Goal: Task Accomplishment & Management: Complete application form

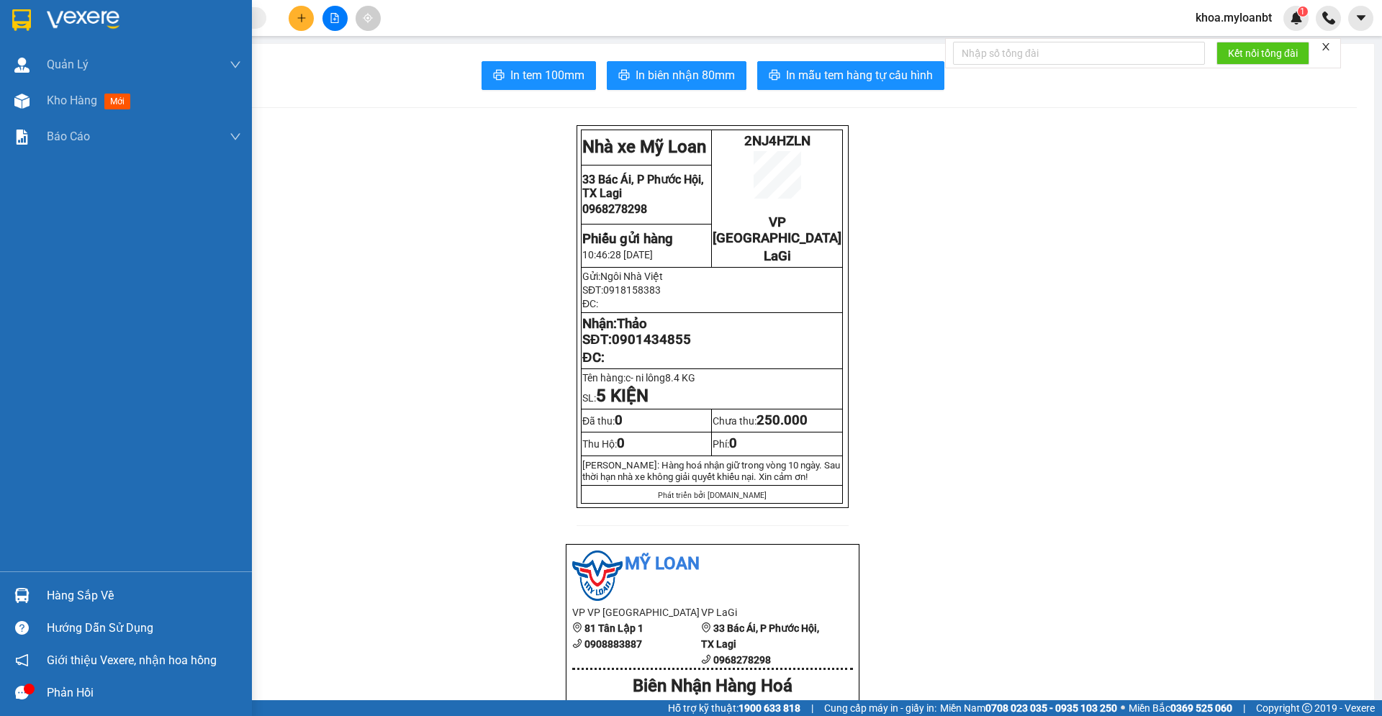
click at [12, 111] on div at bounding box center [21, 101] width 25 height 25
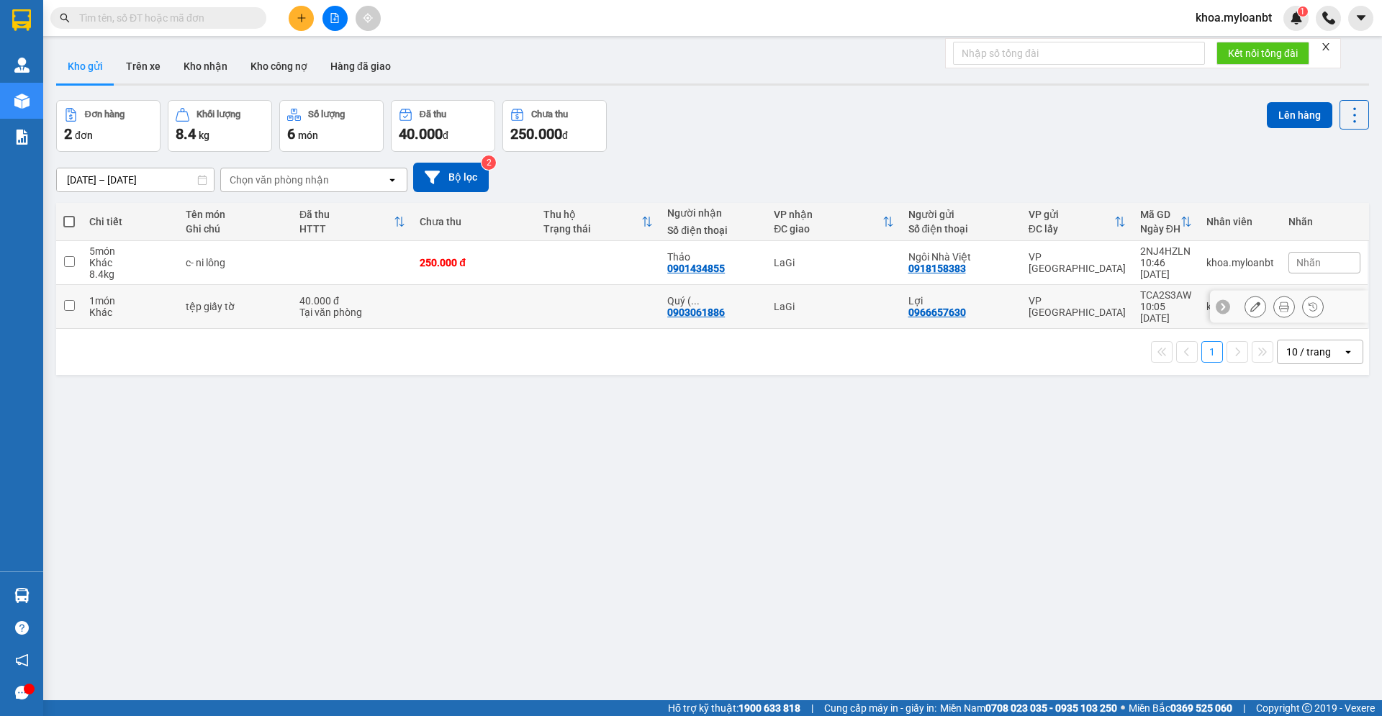
click at [618, 312] on td at bounding box center [598, 307] width 124 height 44
checkbox input "true"
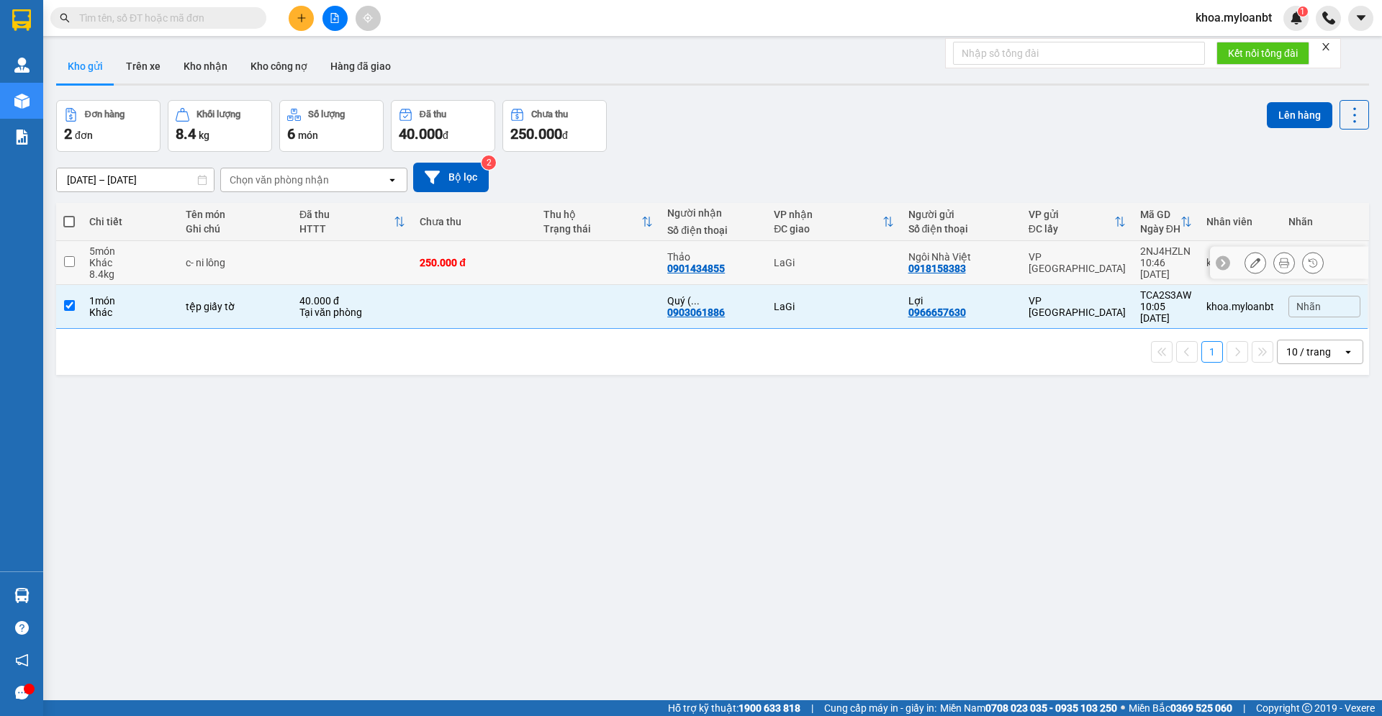
click at [612, 280] on td at bounding box center [598, 263] width 124 height 44
checkbox input "true"
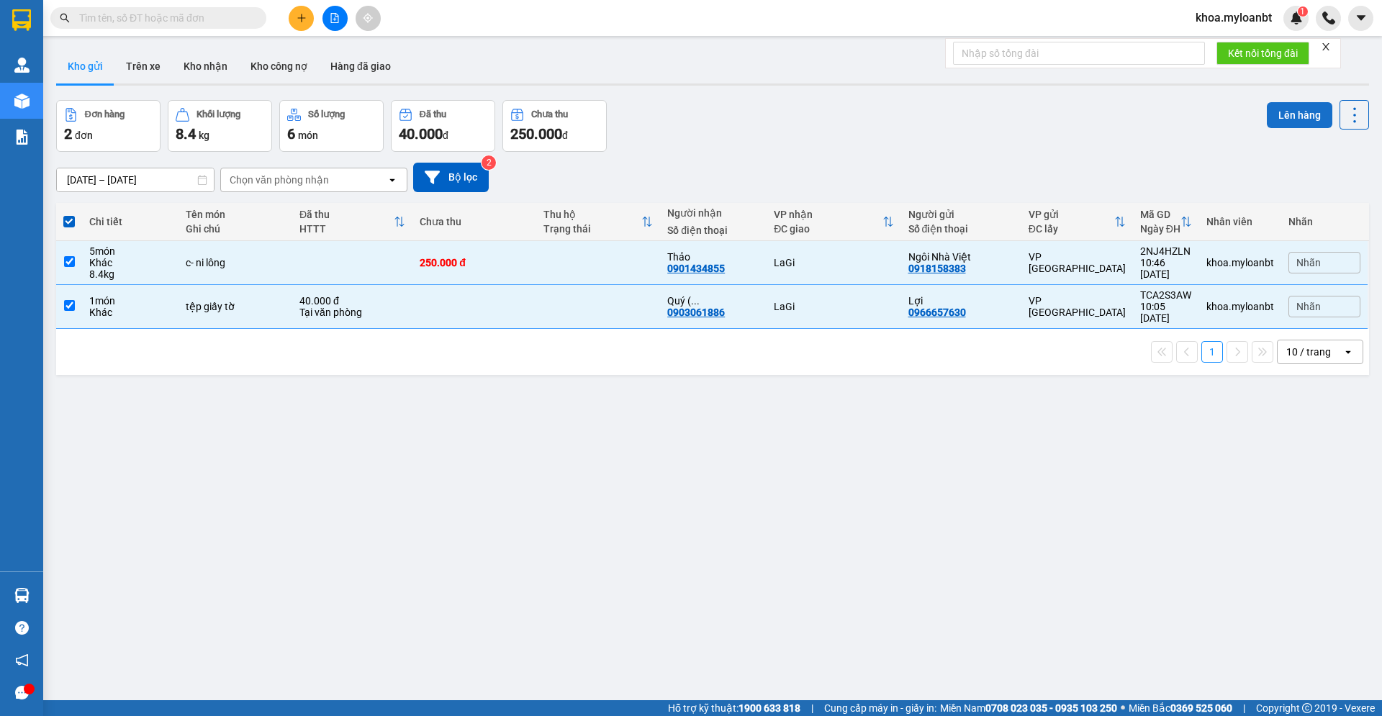
click at [1302, 114] on button "Lên hàng" at bounding box center [1300, 115] width 66 height 26
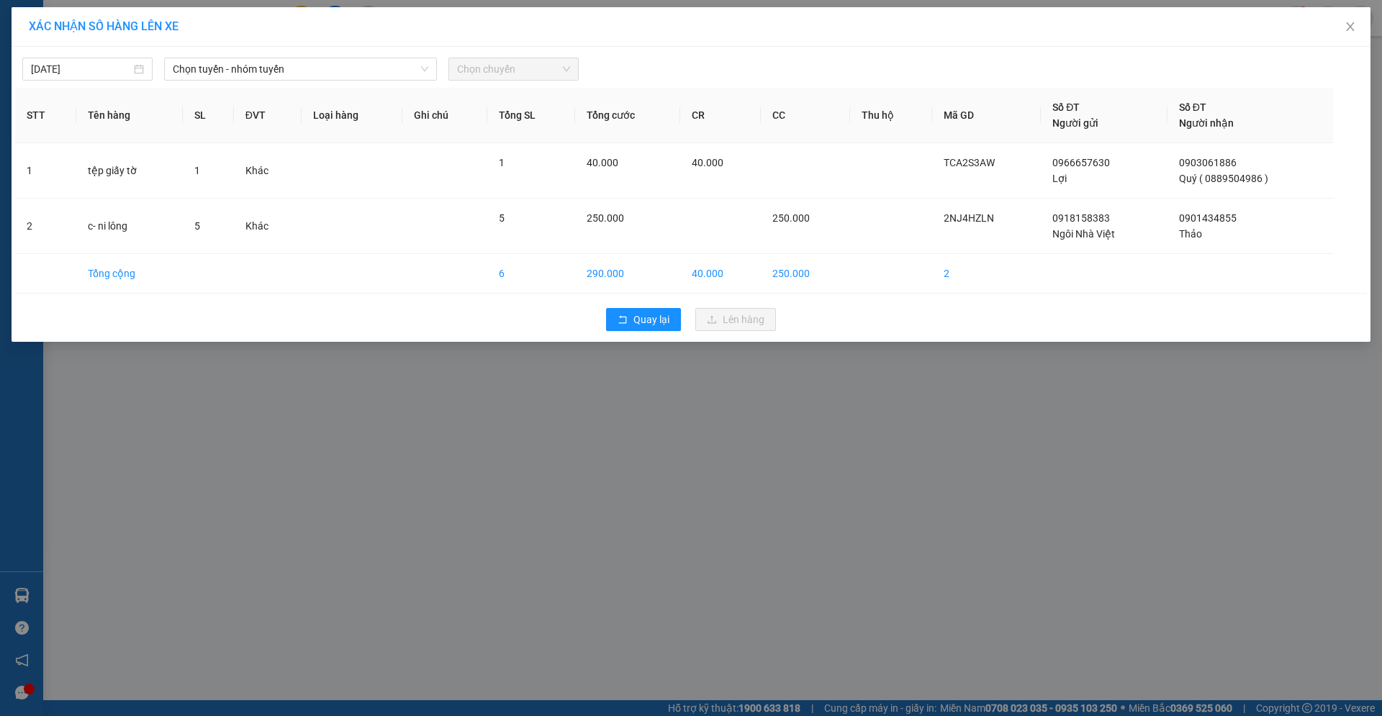
click at [459, 78] on span "Chọn chuyến" at bounding box center [513, 69] width 113 height 22
drag, startPoint x: 438, startPoint y: 73, endPoint x: 421, endPoint y: 71, distance: 16.7
click at [438, 73] on div "Chọn tuyến - nhóm tuyến" at bounding box center [300, 69] width 284 height 23
click at [420, 71] on icon "down" at bounding box center [424, 69] width 9 height 9
drag, startPoint x: 374, startPoint y: 57, endPoint x: 364, endPoint y: 63, distance: 11.0
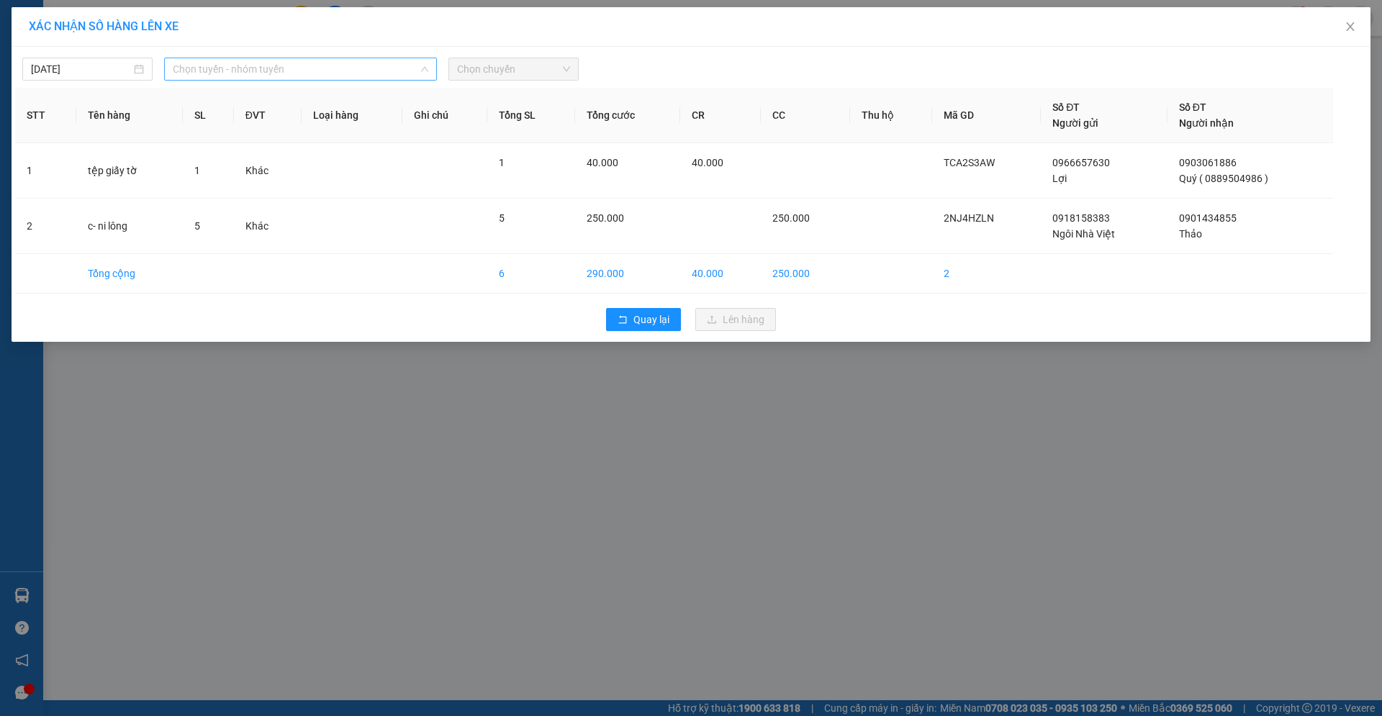
click at [373, 58] on div "Chọn tuyến - nhóm tuyến" at bounding box center [300, 69] width 273 height 23
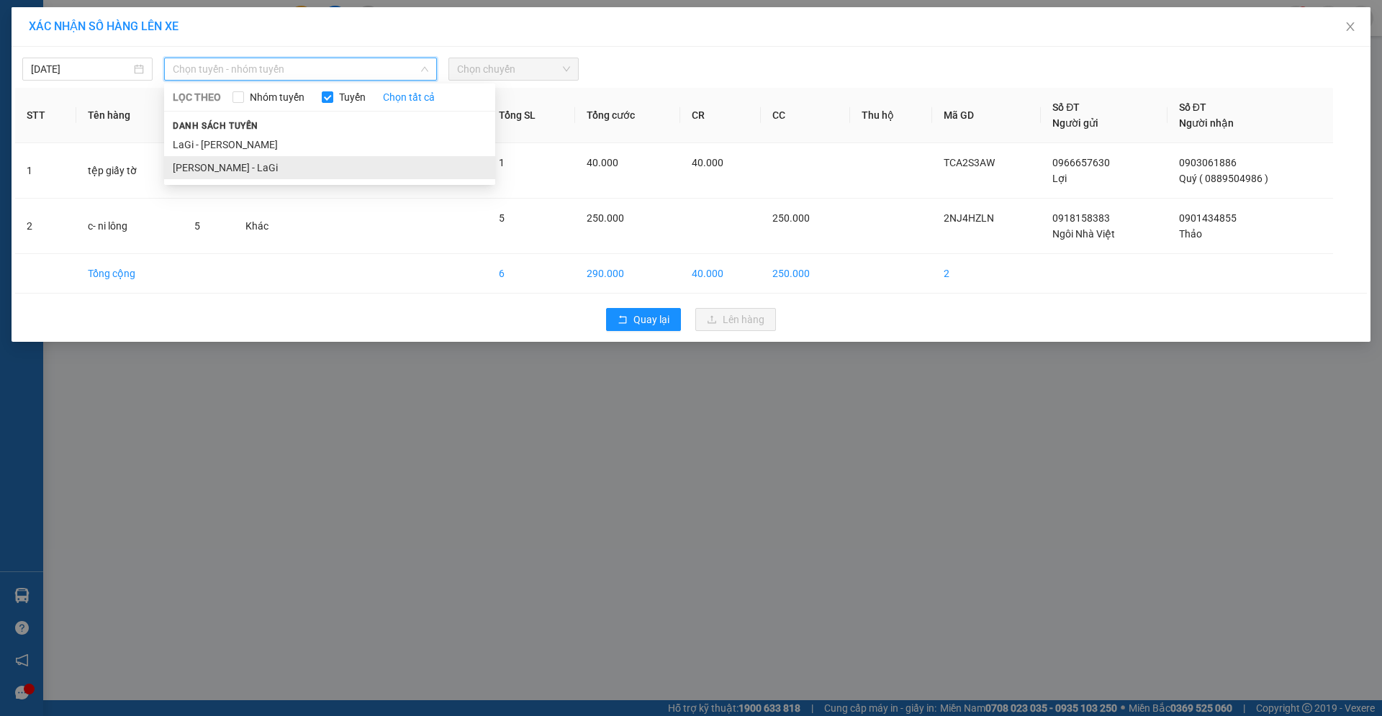
click at [287, 161] on li "[PERSON_NAME] - LaGi" at bounding box center [329, 167] width 331 height 23
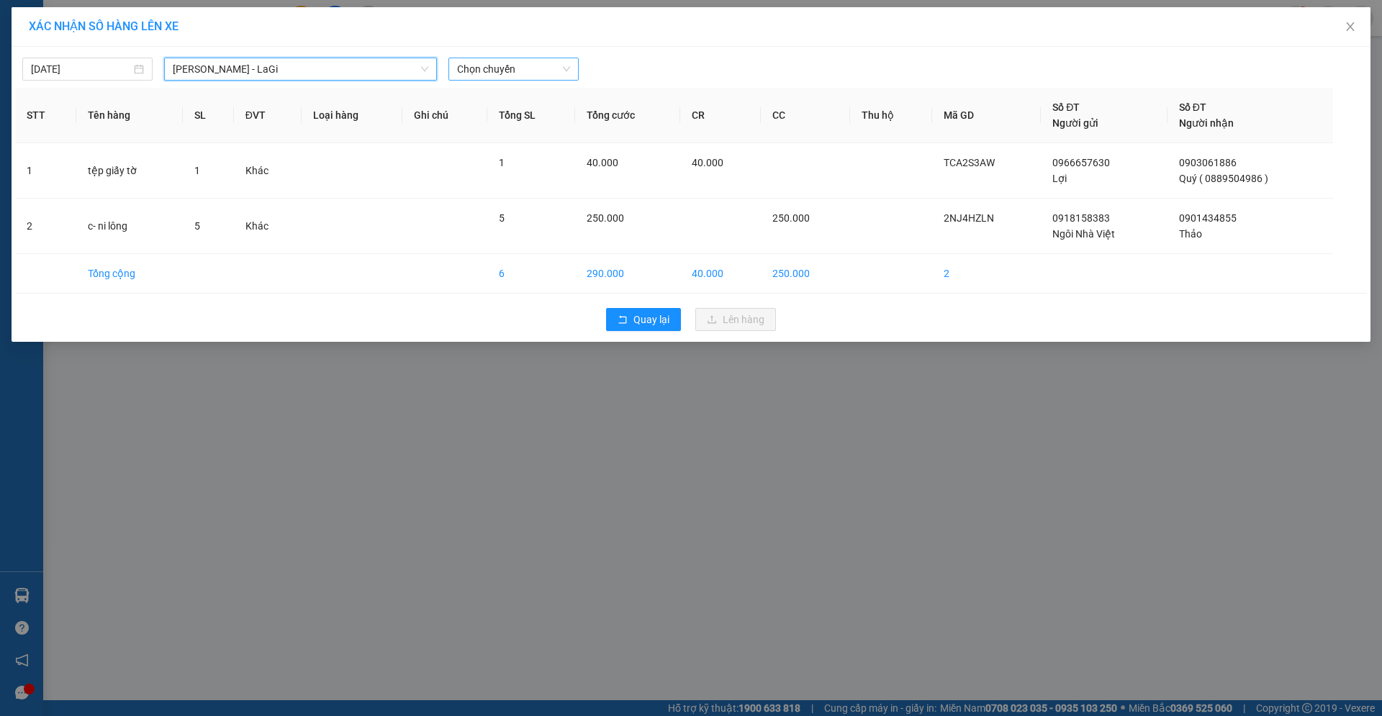
click at [474, 64] on span "Chọn chuyến" at bounding box center [513, 69] width 113 height 22
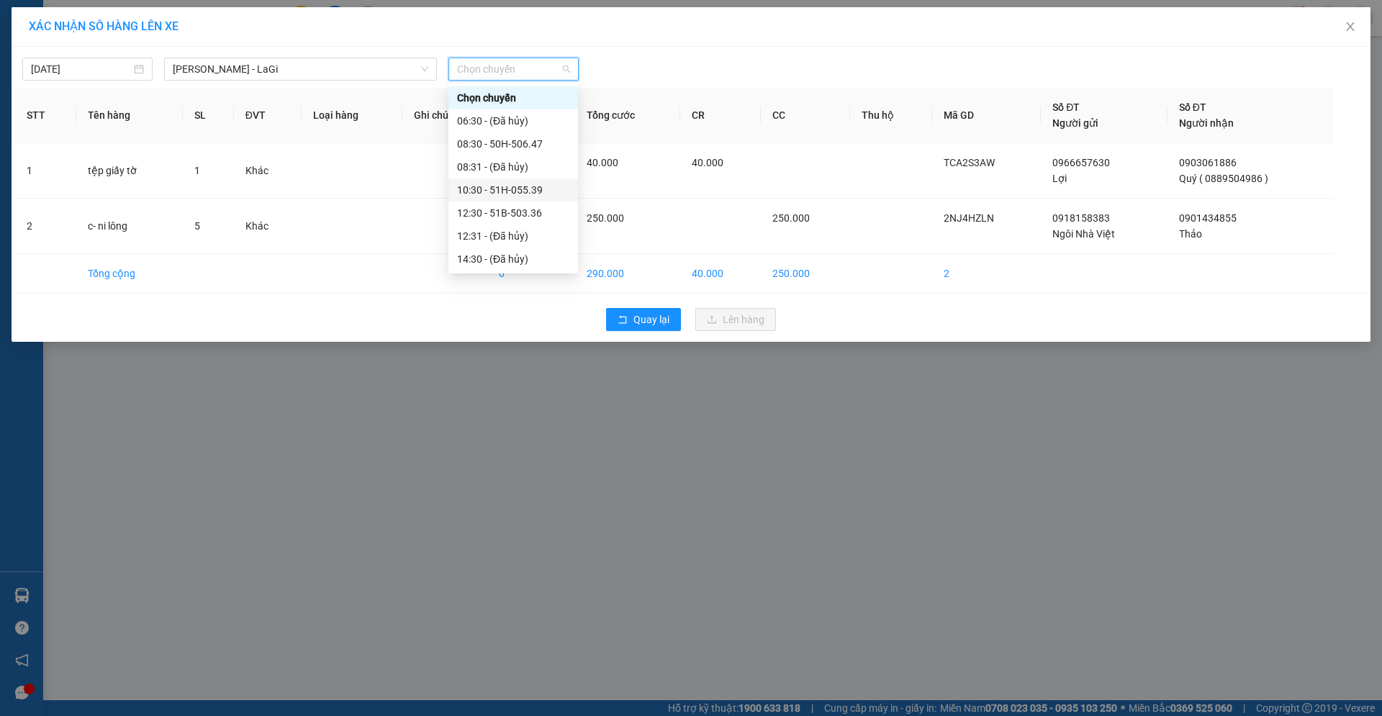
click at [510, 186] on div "10:30 - 51H-055.39" at bounding box center [513, 190] width 112 height 16
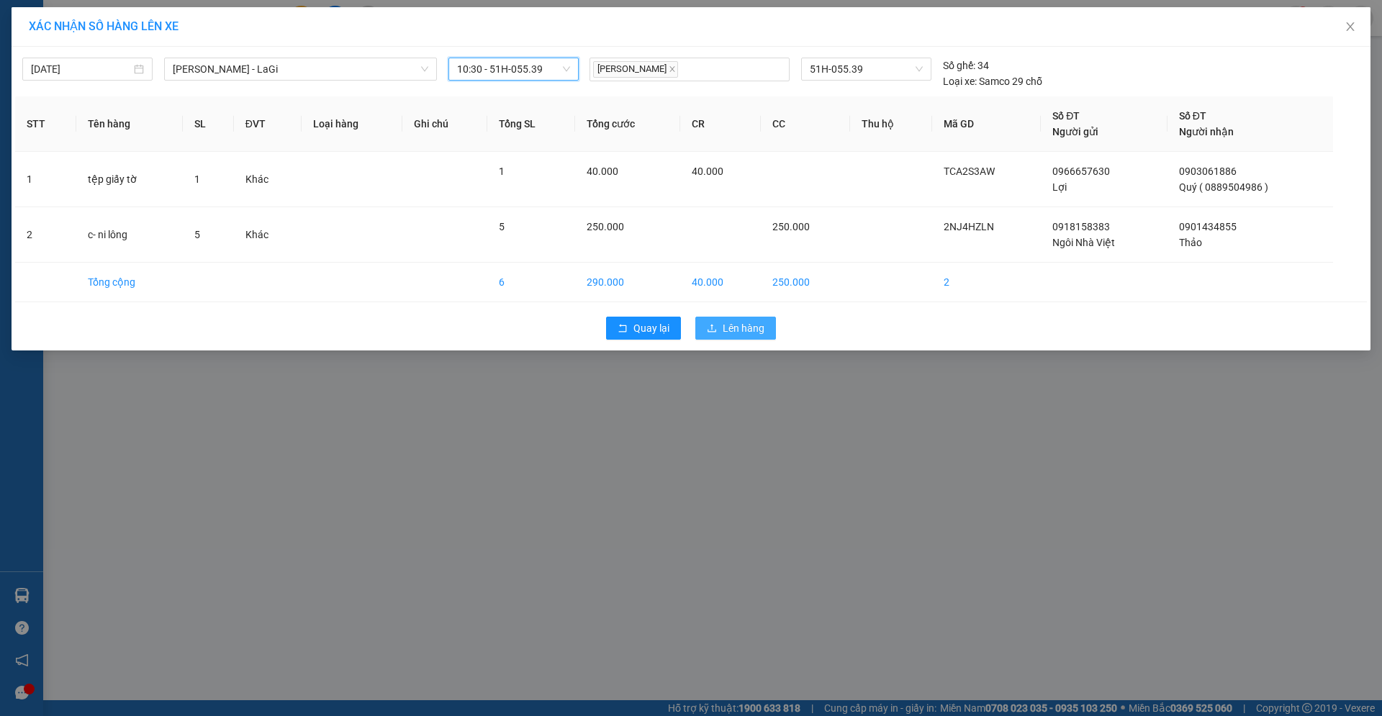
click at [753, 334] on span "Lên hàng" at bounding box center [744, 328] width 42 height 16
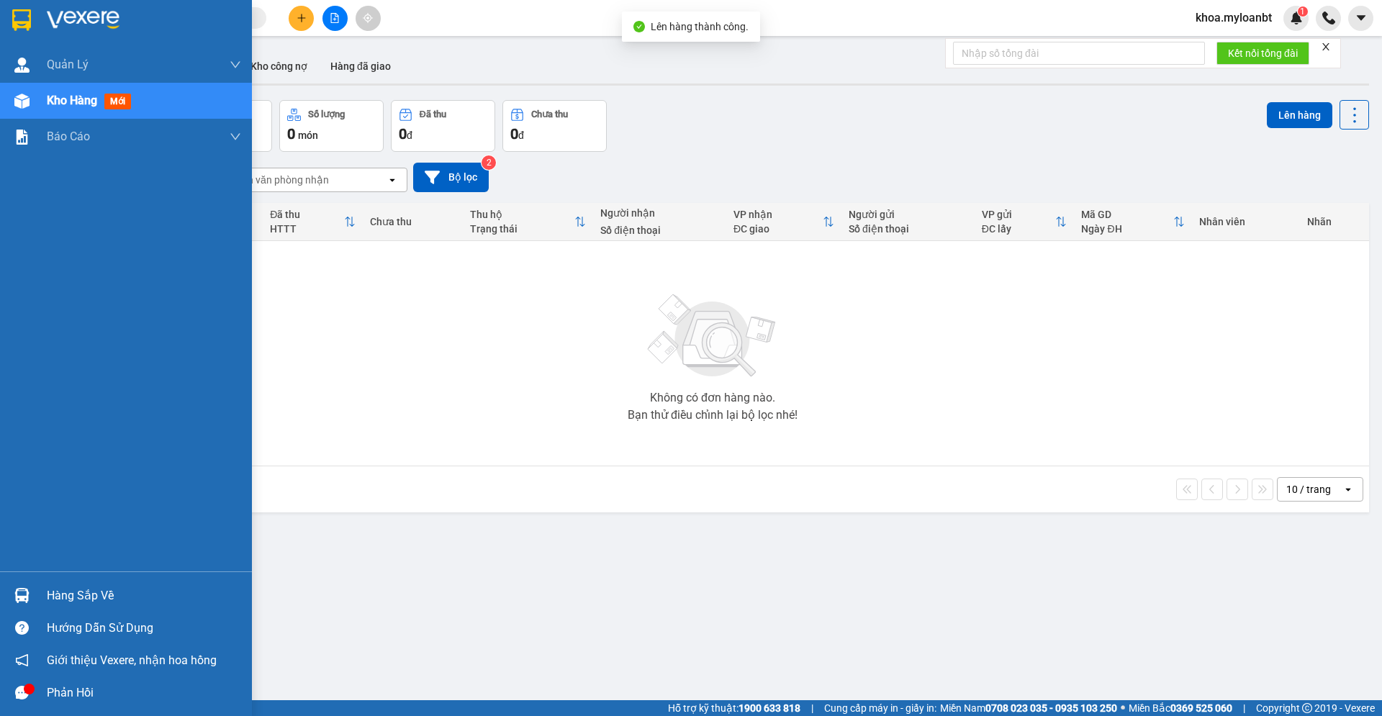
click at [18, 577] on div "Hàng sắp về Hướng dẫn sử dụng Giới thiệu Vexere, nhận hoa hồng Phản hồi" at bounding box center [126, 641] width 252 height 138
click at [18, 585] on div "Hàng sắp về" at bounding box center [126, 596] width 252 height 32
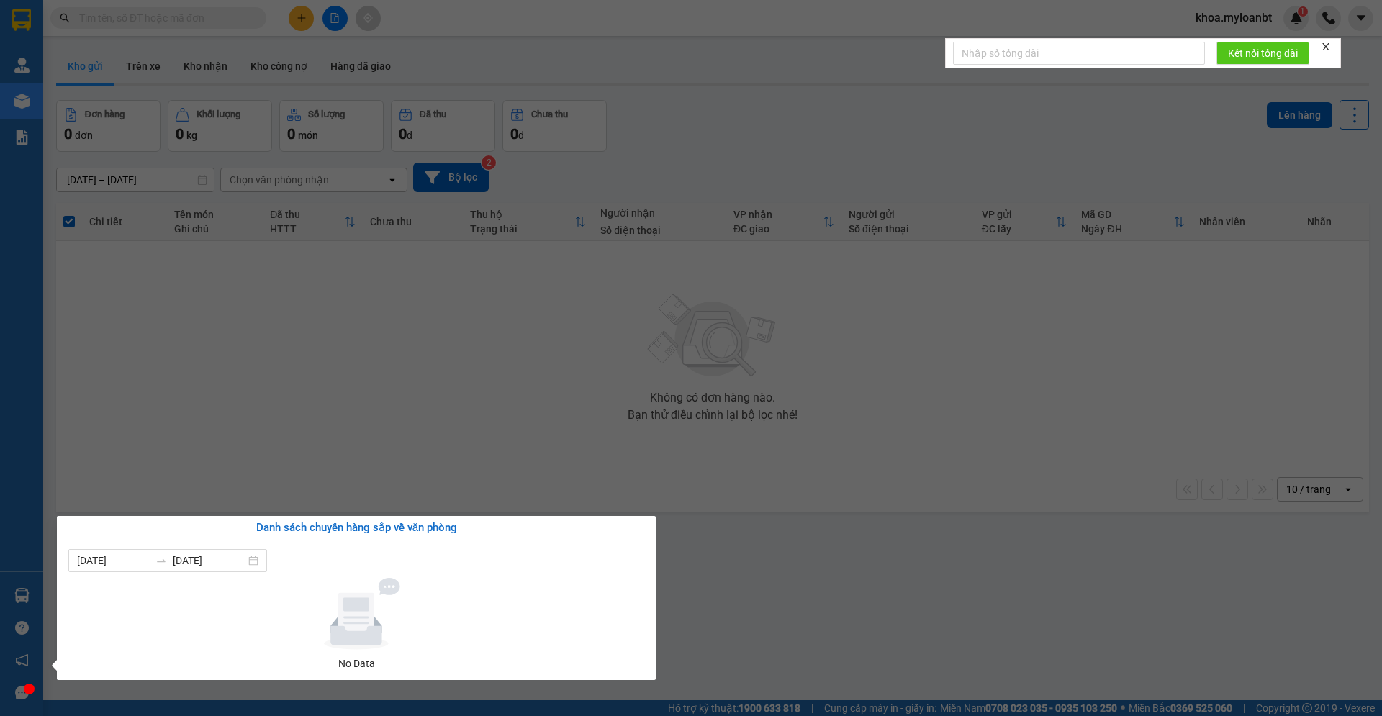
click at [147, 389] on section "Kết quả tìm kiếm ( 0 ) Bộ lọc No Data khoa.myloanbt 1 Quản [PERSON_NAME] lý gia…" at bounding box center [691, 358] width 1382 height 716
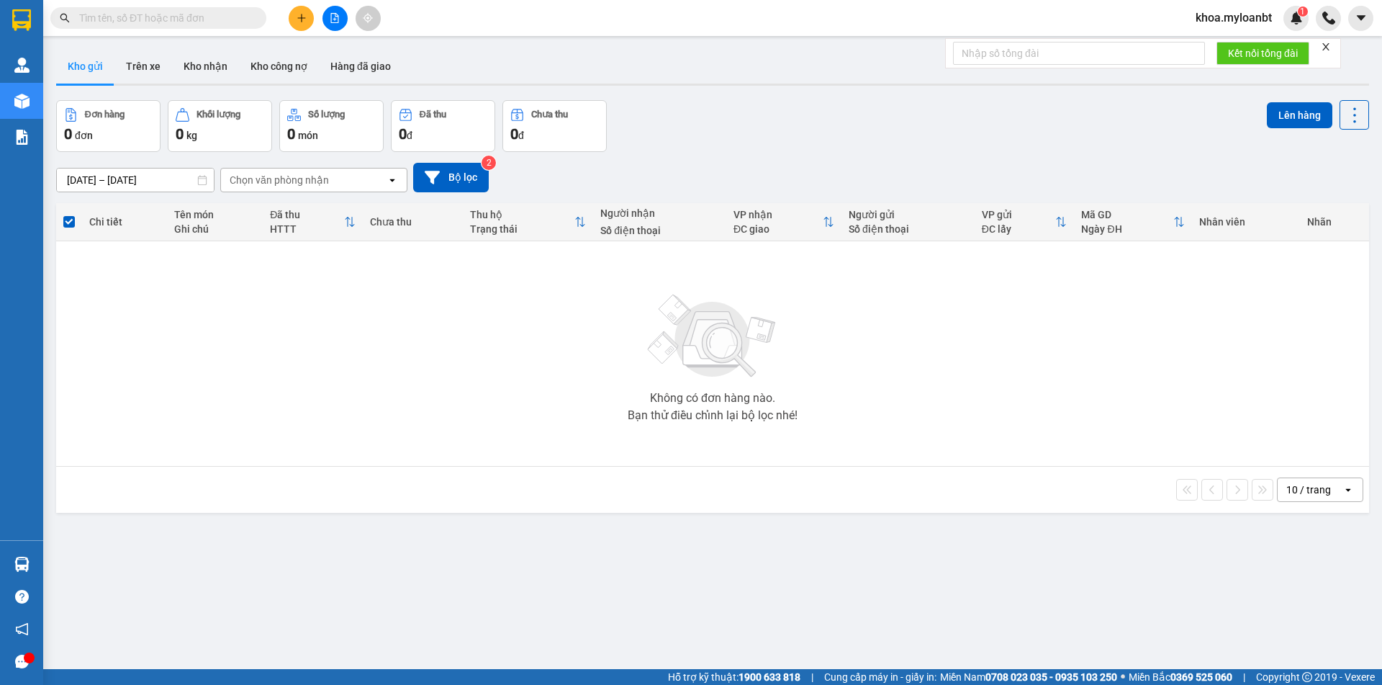
click at [288, 9] on div at bounding box center [335, 18] width 108 height 25
click at [292, 13] on button at bounding box center [301, 18] width 25 height 25
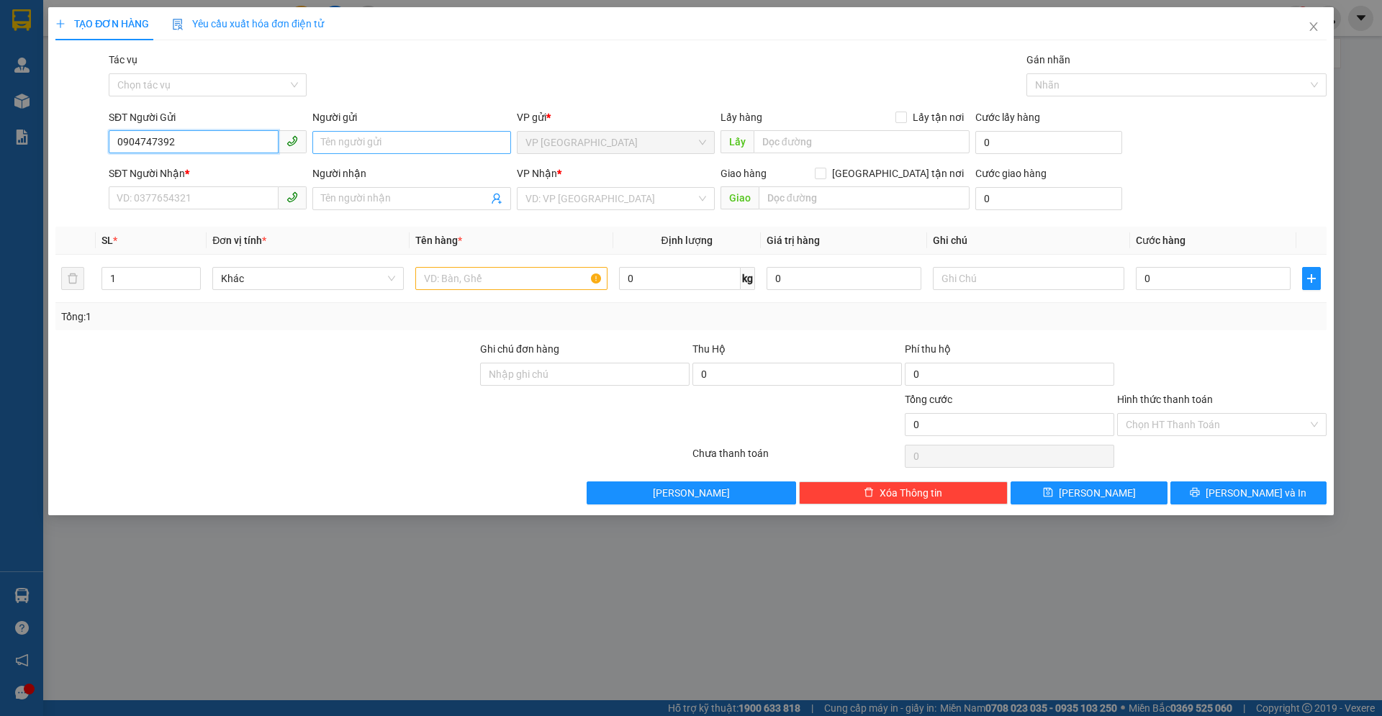
type input "0904747392"
click at [378, 145] on input "Người gửi" at bounding box center [411, 142] width 198 height 23
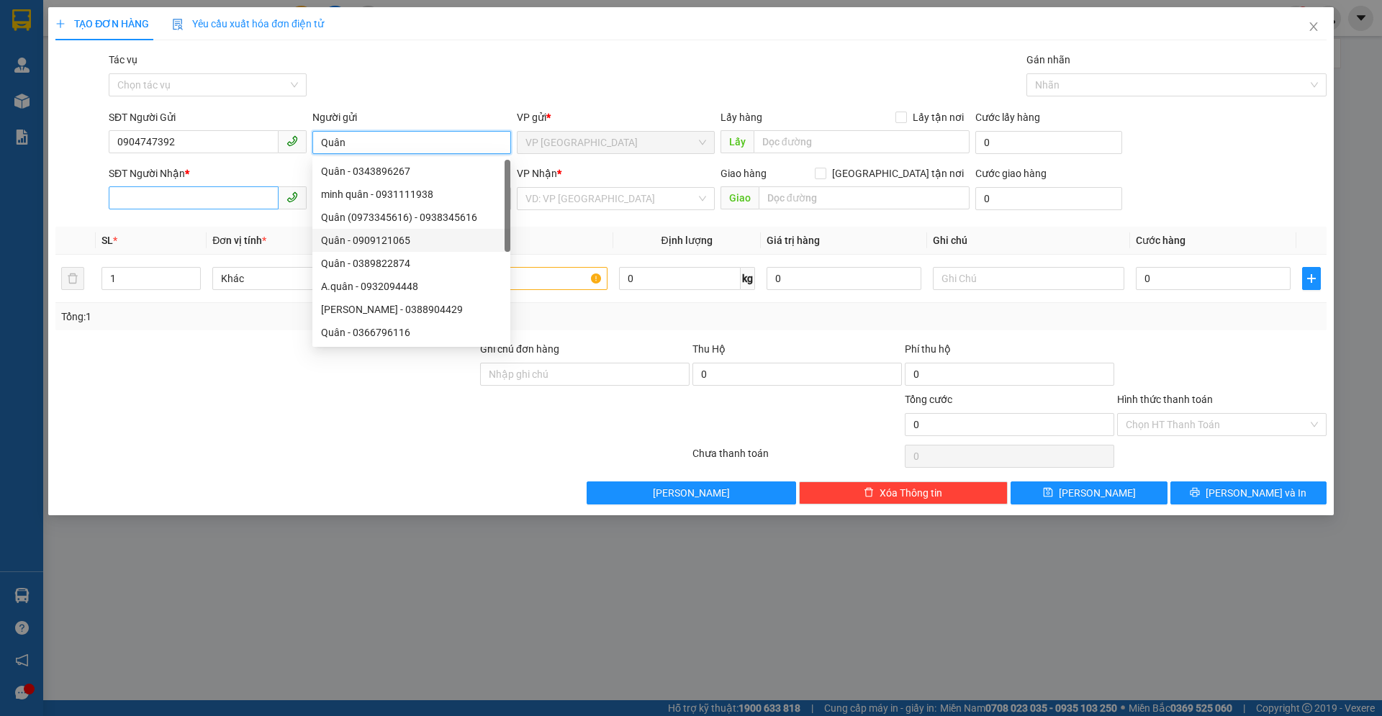
type input "Quân"
click at [239, 205] on input "SĐT Người Nhận *" at bounding box center [194, 197] width 170 height 23
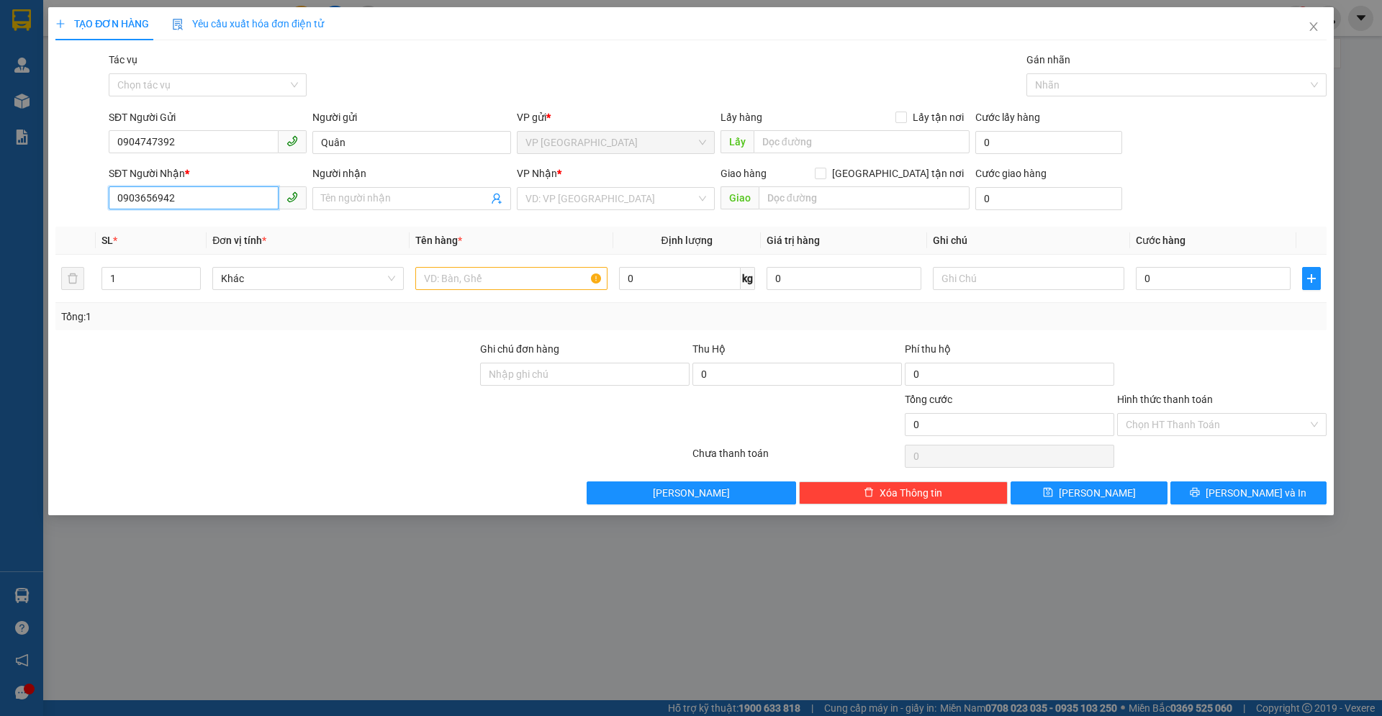
click at [210, 199] on input "0903656942" at bounding box center [194, 197] width 170 height 23
click at [209, 199] on input "0903656942" at bounding box center [194, 197] width 170 height 23
type input "0903656942"
click at [464, 273] on input "text" at bounding box center [511, 278] width 192 height 23
type input "bánh xe"
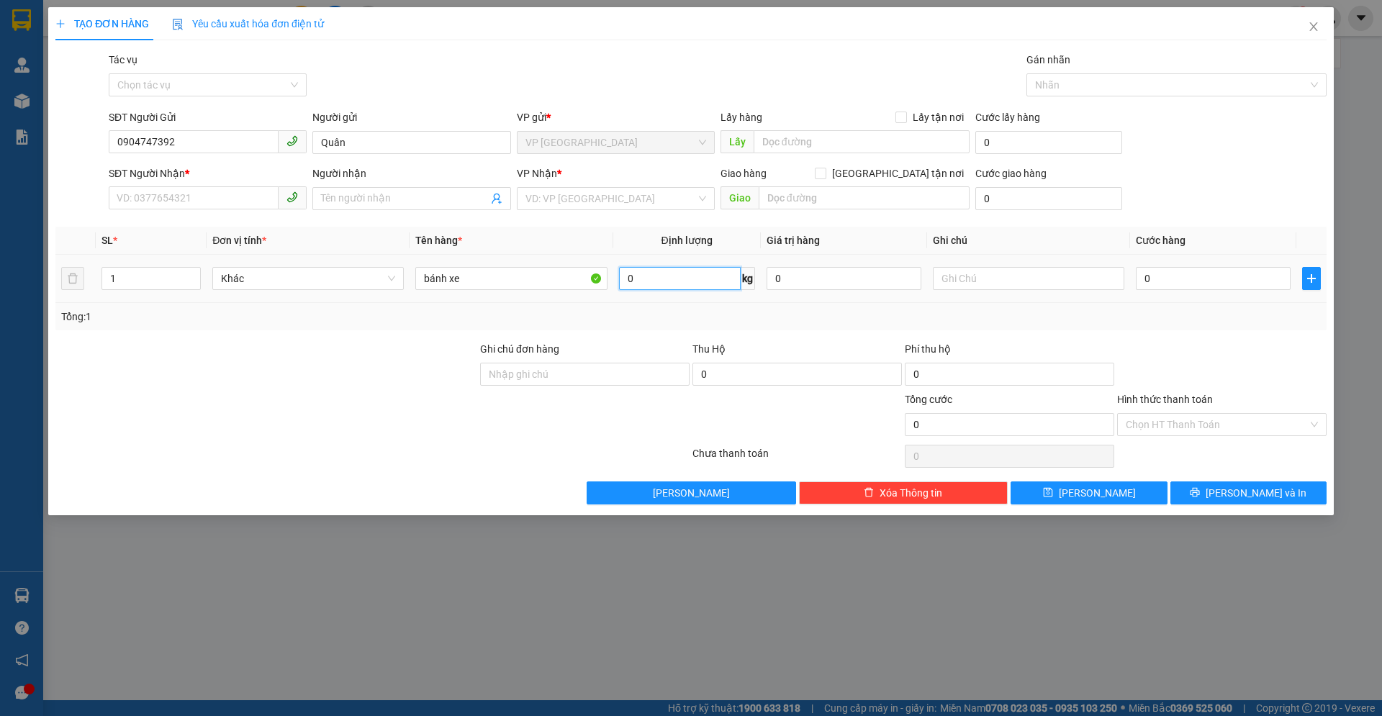
click at [707, 287] on input "0" at bounding box center [680, 278] width 122 height 23
click at [1201, 282] on input "0" at bounding box center [1213, 278] width 155 height 23
type input "3"
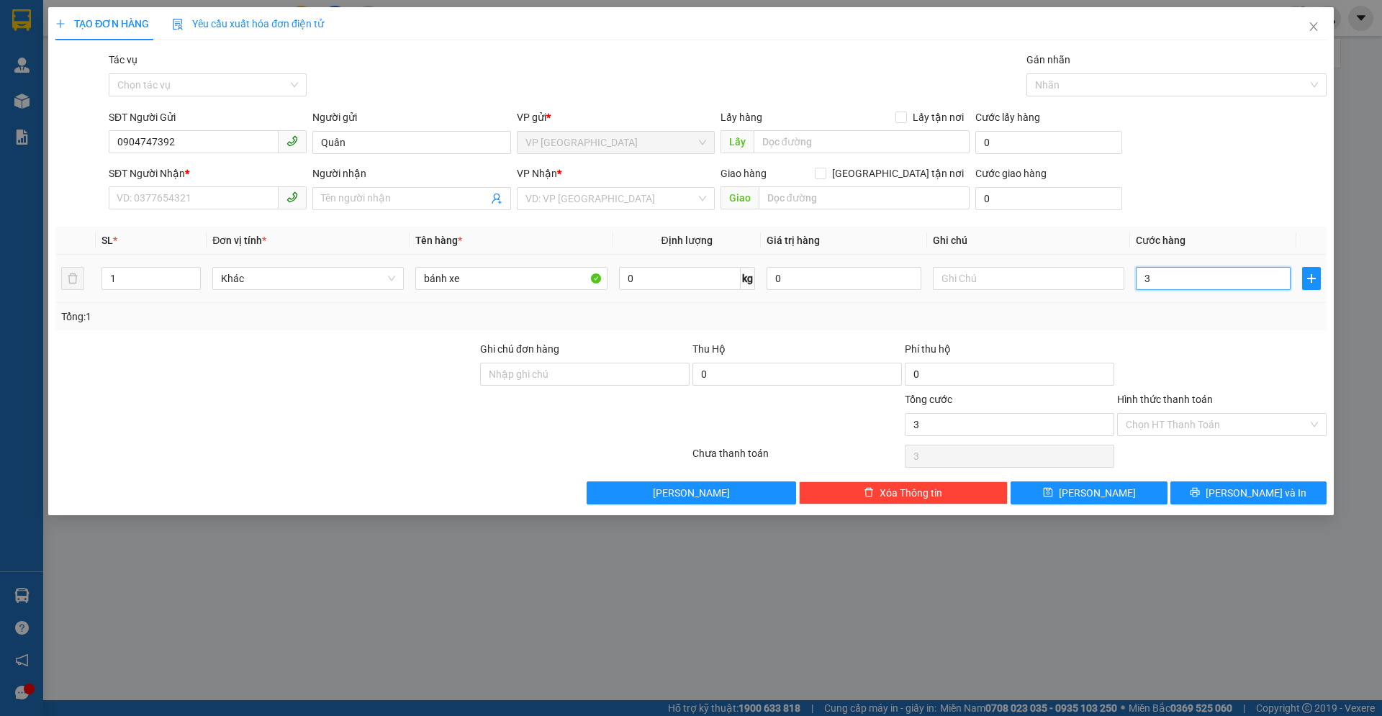
type input "37"
type input "3"
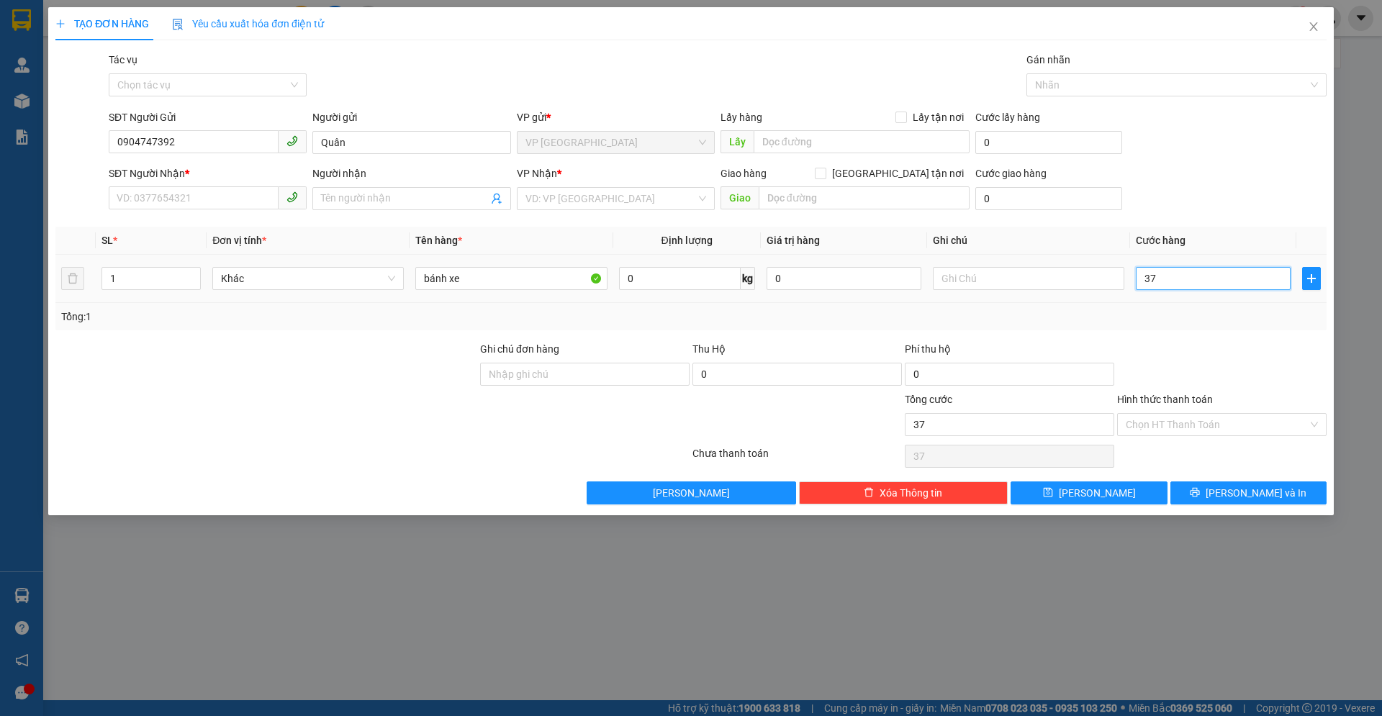
type input "3"
type input "0"
type input "08"
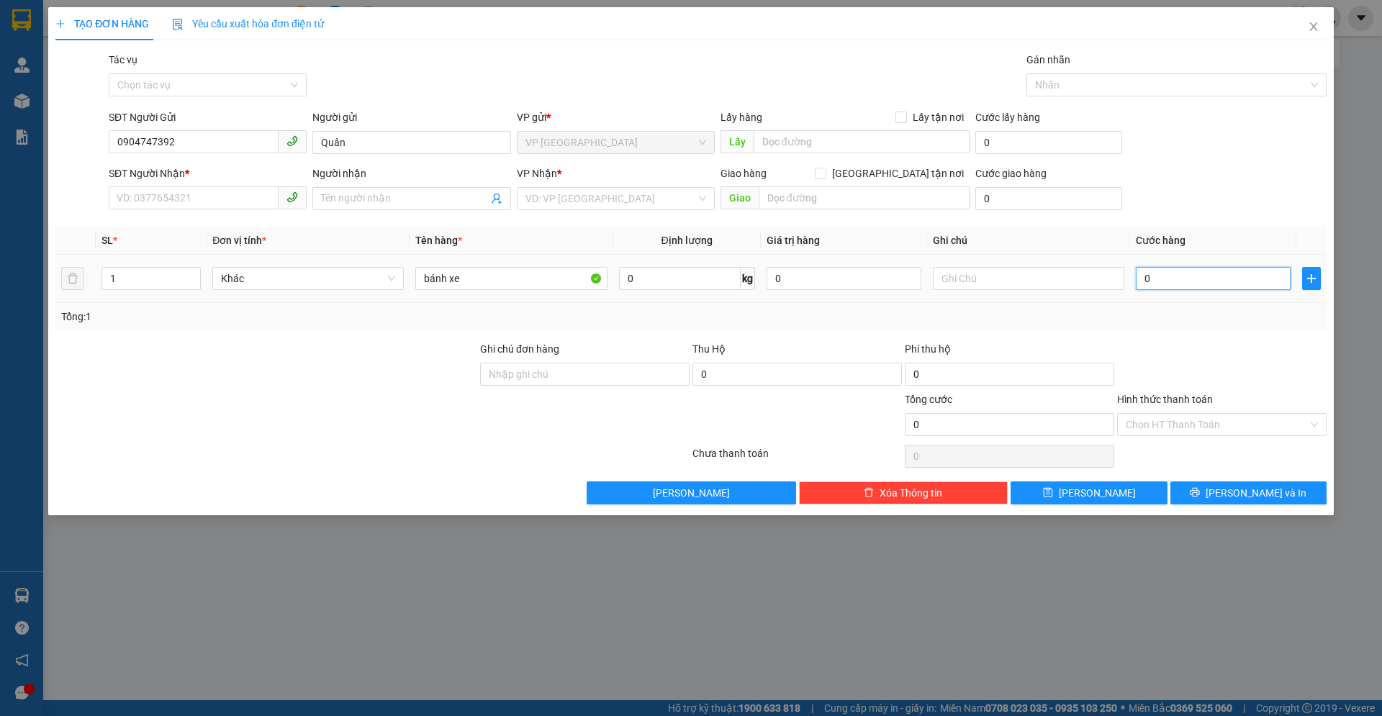
type input "8"
type input "080"
type input "80"
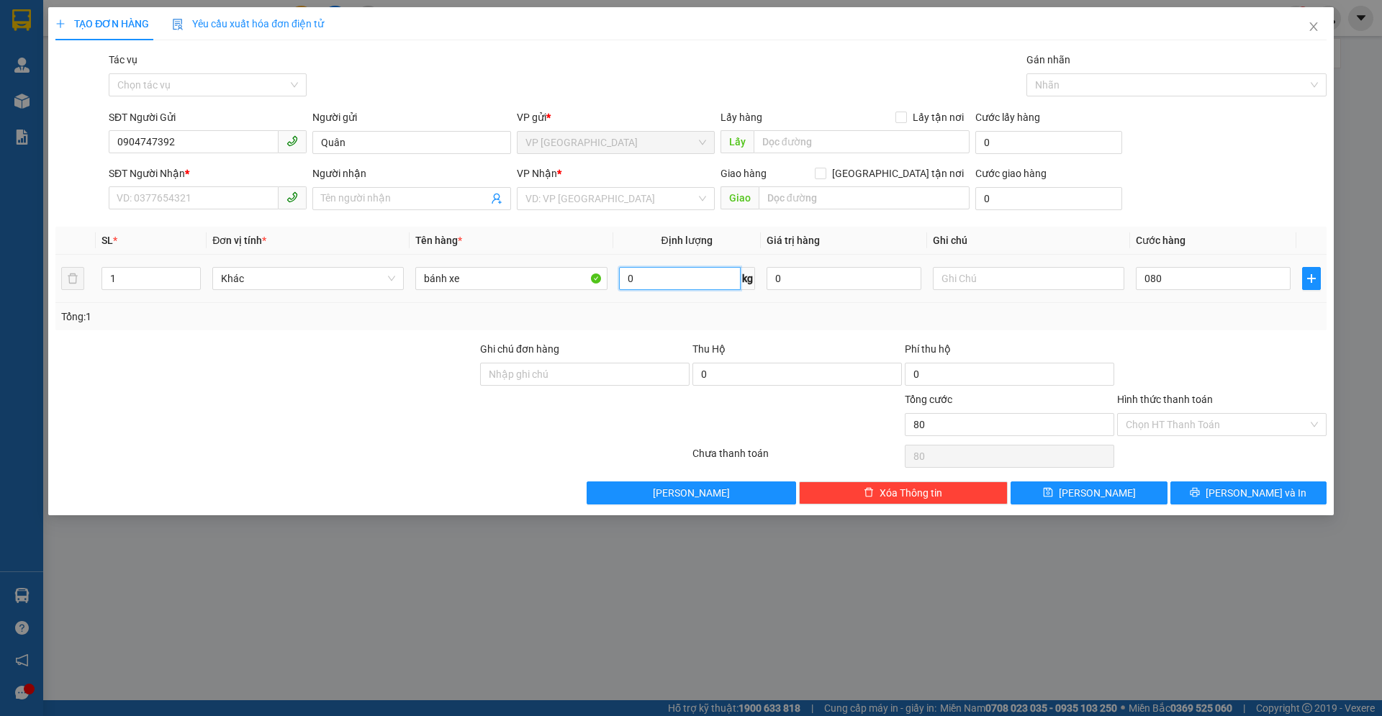
type input "80.000"
click at [691, 283] on input "0" at bounding box center [680, 278] width 122 height 23
type input "37"
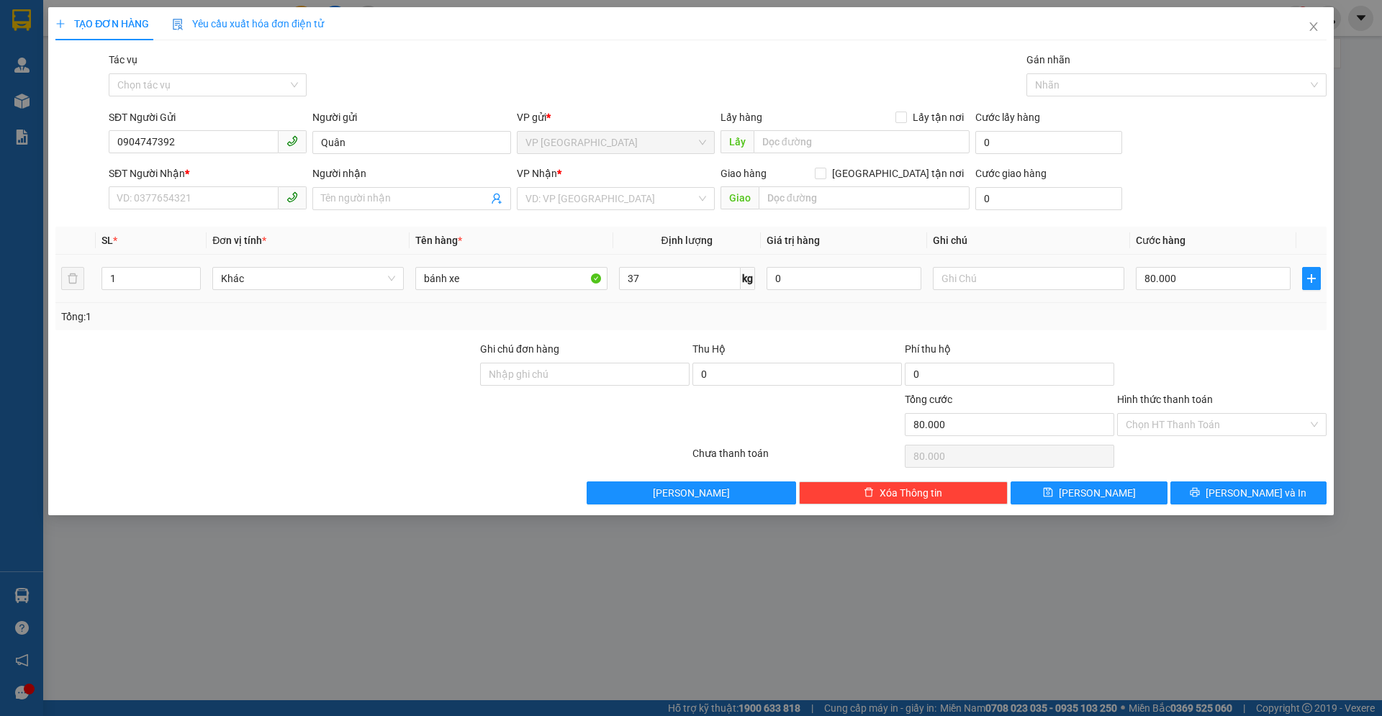
drag, startPoint x: 994, startPoint y: 294, endPoint x: 993, endPoint y: 314, distance: 20.2
click at [994, 294] on td at bounding box center [1028, 279] width 203 height 48
click at [994, 337] on div "Transit Pickup Surcharge Ids Transit Deliver Surcharge Ids Transit Deliver Surc…" at bounding box center [690, 278] width 1271 height 453
click at [197, 185] on div "SĐT Người Nhận *" at bounding box center [208, 177] width 198 height 22
click at [197, 189] on input "SĐT Người Nhận *" at bounding box center [194, 197] width 170 height 23
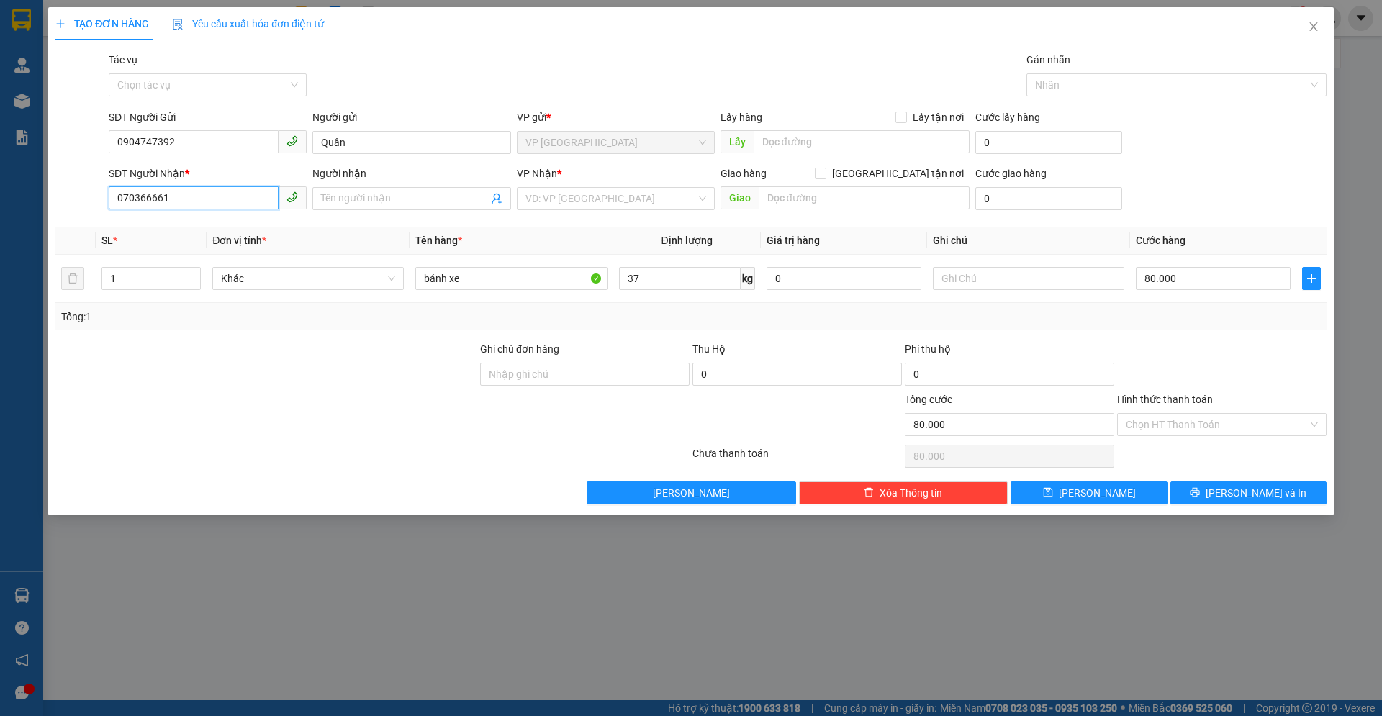
type input "0703666619"
click at [161, 225] on div "0703666619 - Đạt" at bounding box center [207, 228] width 181 height 16
type input "Đạt"
type input "0703666619"
click at [1221, 502] on button "[PERSON_NAME] và In" at bounding box center [1249, 493] width 156 height 23
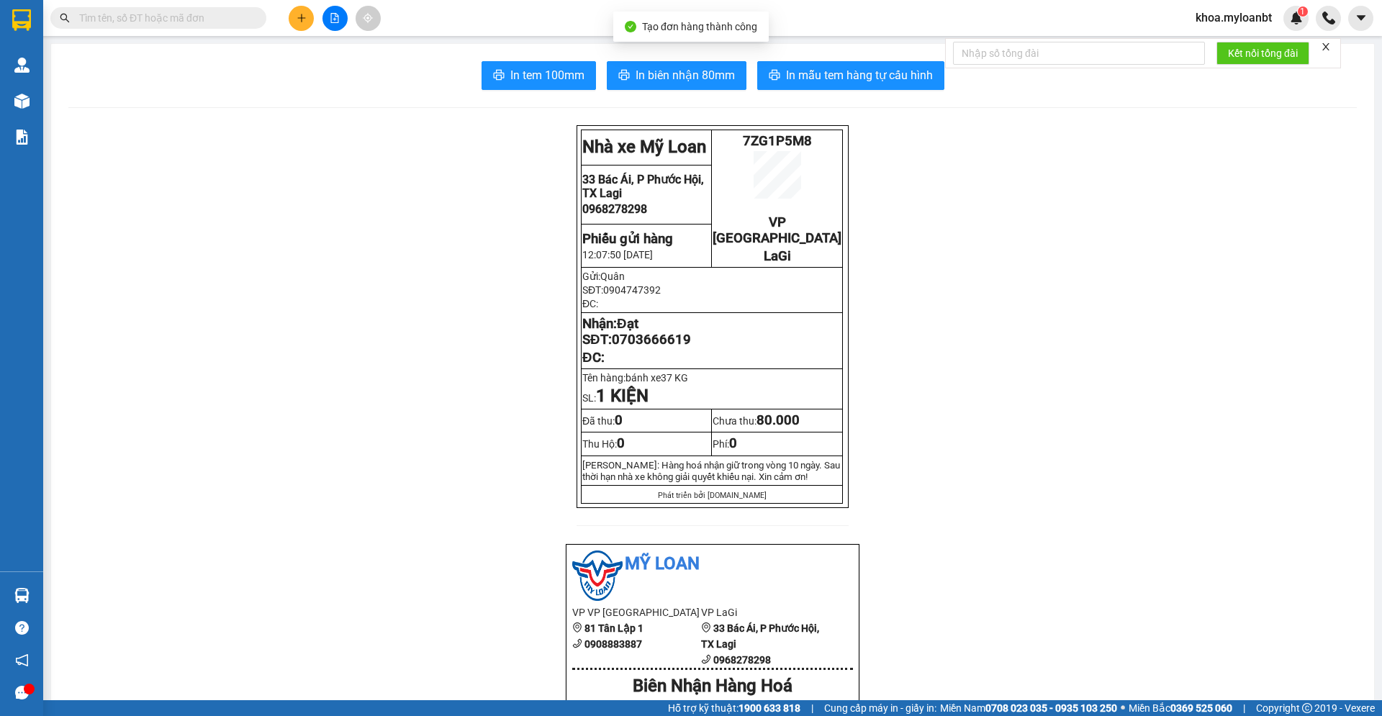
click at [691, 86] on button "In biên nhận 80mm" at bounding box center [677, 75] width 140 height 29
click at [876, 84] on span "In mẫu tem hàng tự cấu hình" at bounding box center [859, 75] width 147 height 18
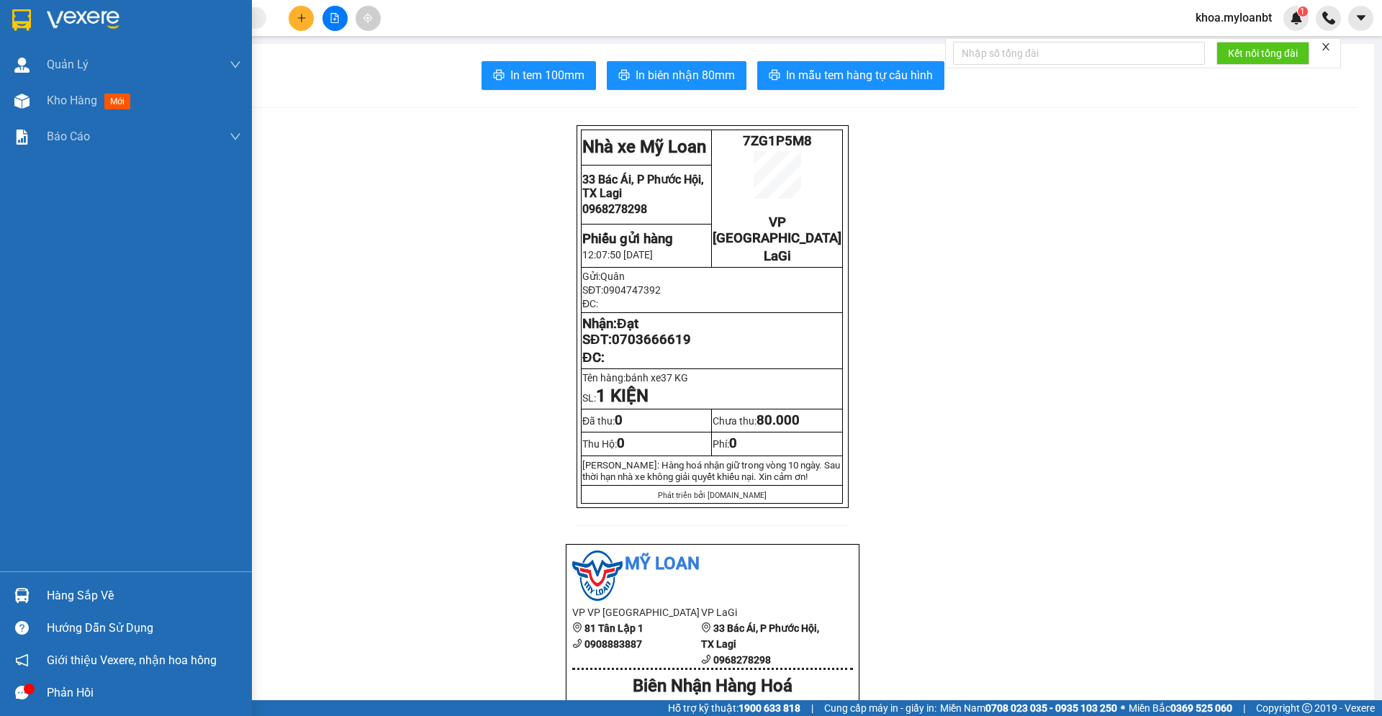
click at [19, 588] on img at bounding box center [21, 595] width 15 height 15
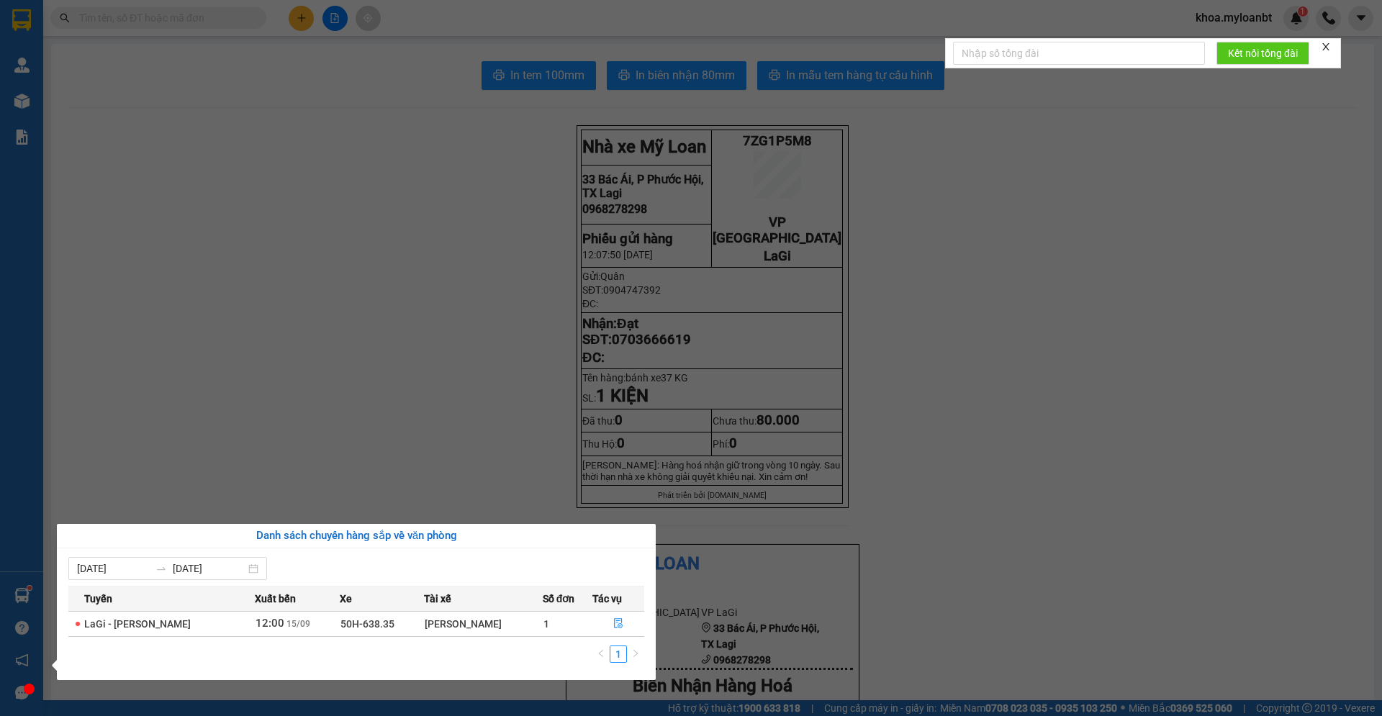
click at [577, 608] on th "Số đơn" at bounding box center [568, 598] width 50 height 25
click at [588, 619] on td "1" at bounding box center [568, 623] width 50 height 25
click at [461, 214] on section "Kết quả tìm kiếm ( 0 ) Bộ lọc No Data khoa.myloanbt 1 Quản [PERSON_NAME] lý gia…" at bounding box center [691, 358] width 1382 height 716
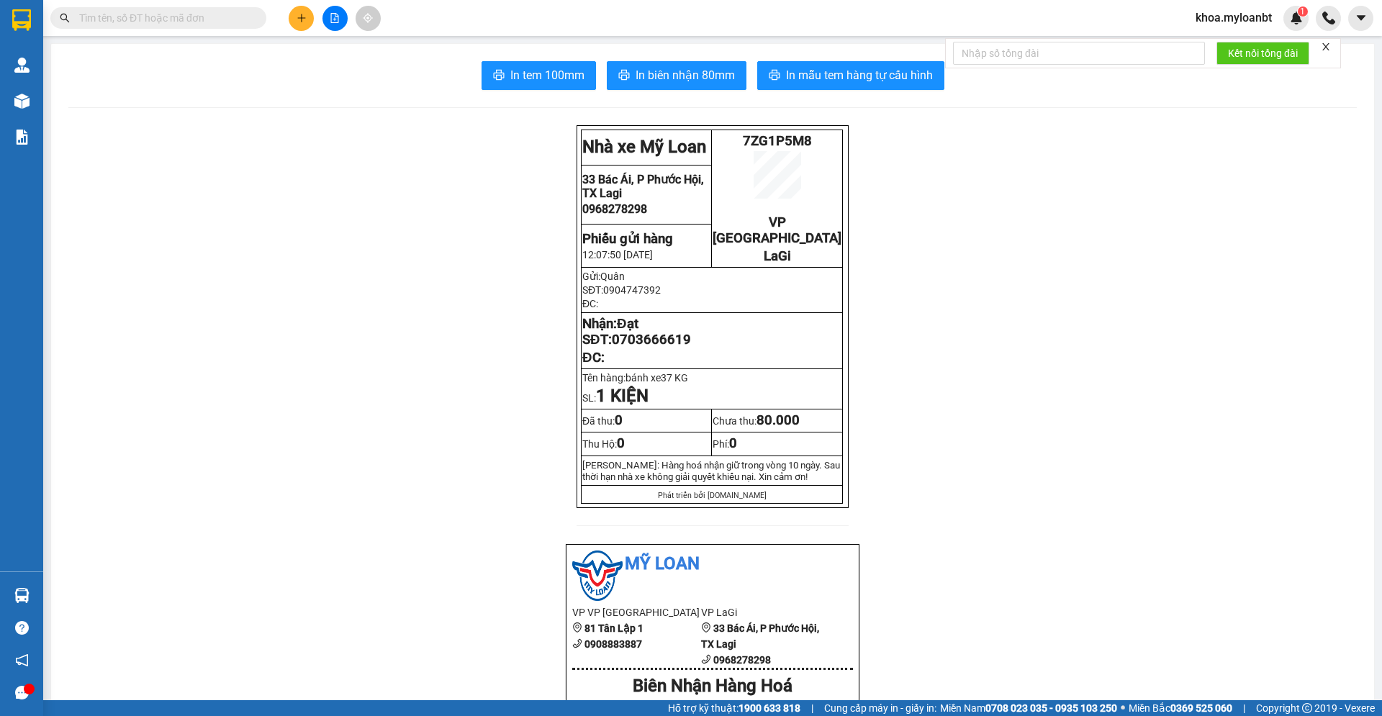
click at [311, 27] on div at bounding box center [335, 18] width 108 height 25
click at [301, 20] on icon "plus" at bounding box center [302, 18] width 10 height 10
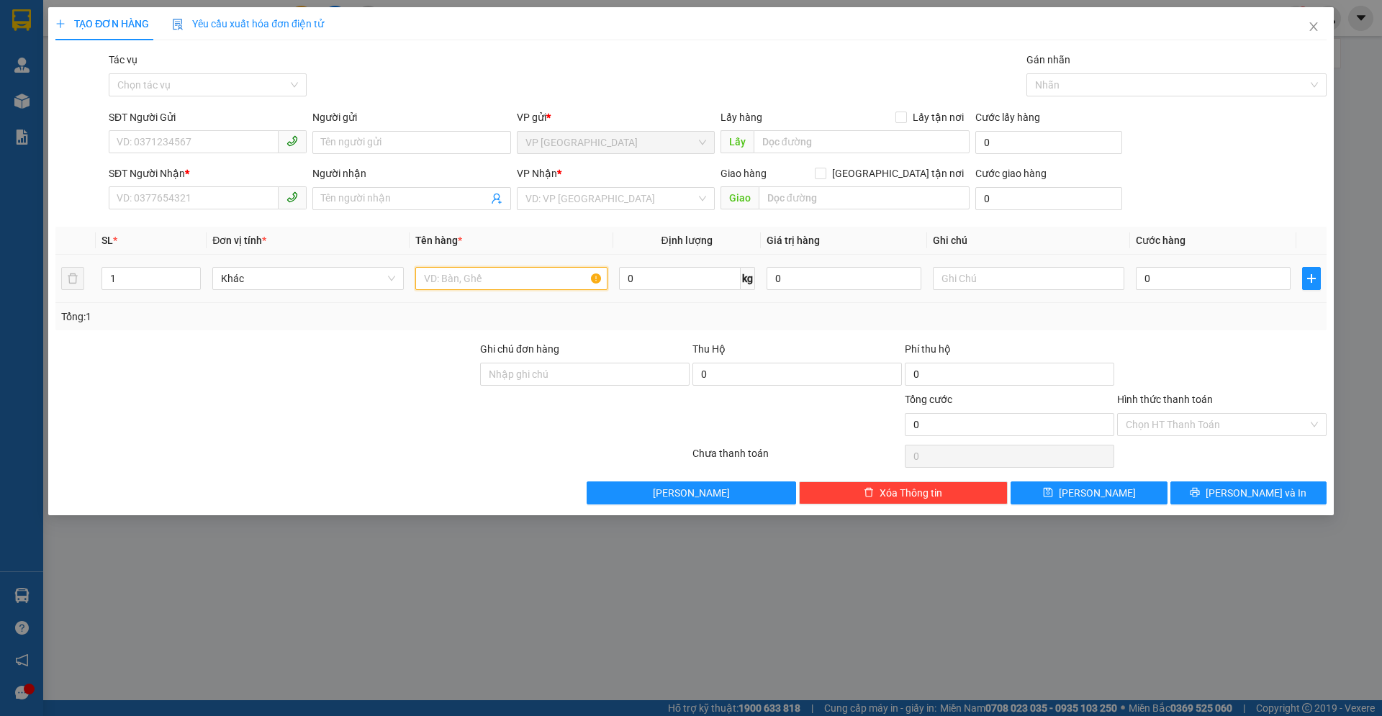
click at [549, 274] on input "text" at bounding box center [511, 278] width 192 height 23
click at [132, 144] on input "SĐT Người Gửi" at bounding box center [194, 141] width 170 height 23
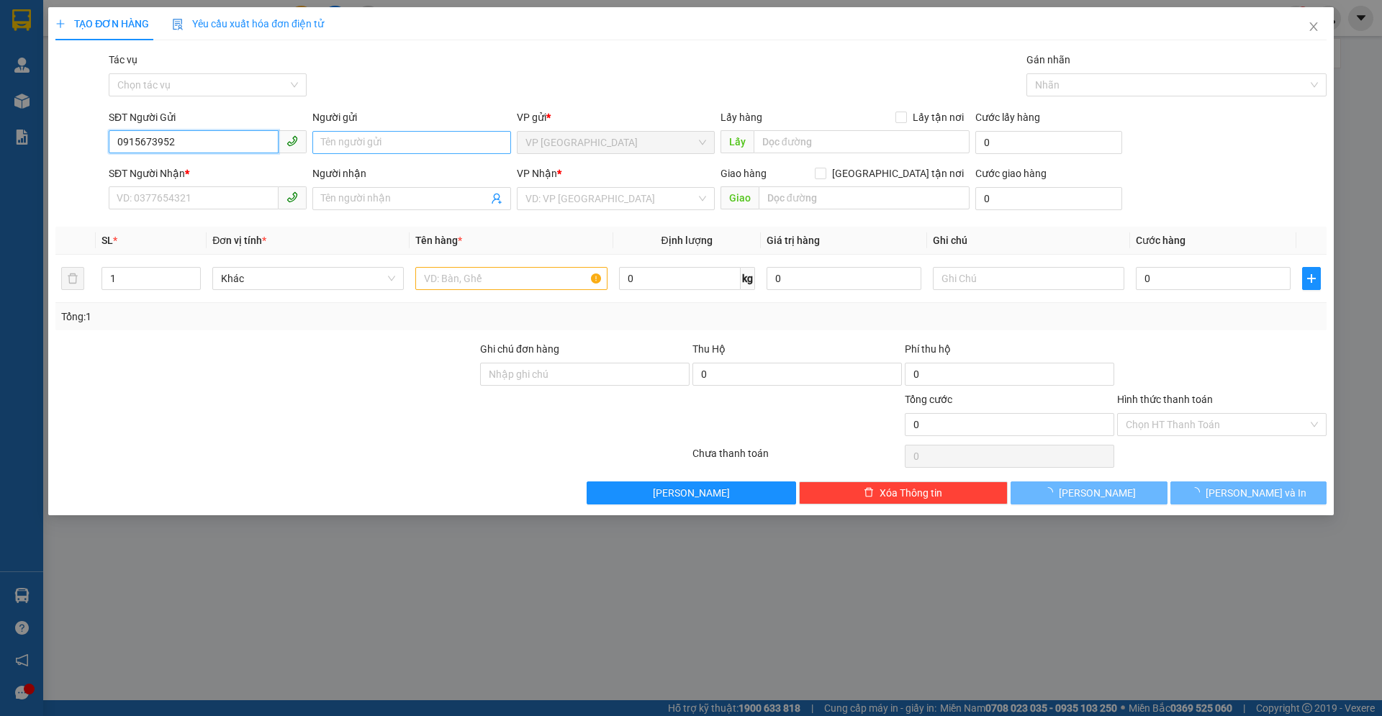
type input "0915673952"
click at [333, 138] on input "Người gửi" at bounding box center [411, 142] width 198 height 23
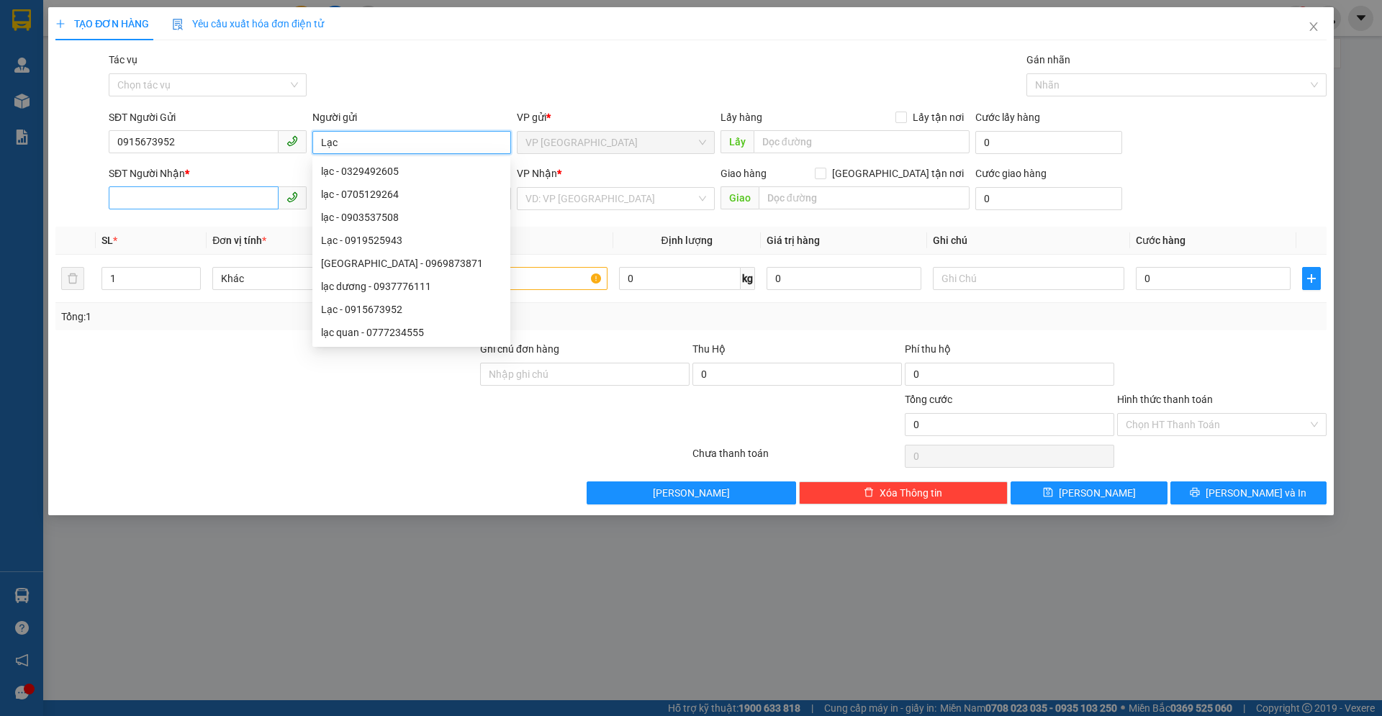
type input "Lạc"
click at [193, 203] on input "SĐT Người Nhận *" at bounding box center [194, 197] width 170 height 23
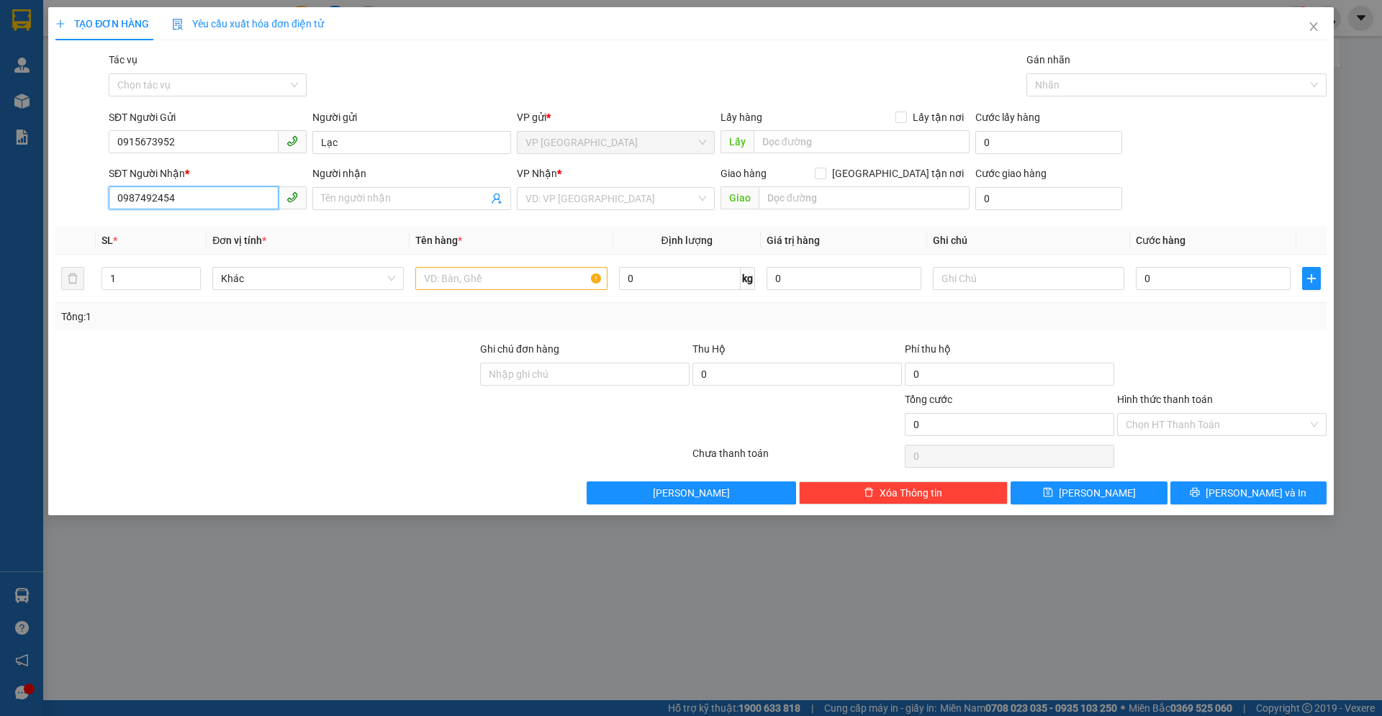
type input "0987492454"
click at [354, 186] on div "Người nhận" at bounding box center [411, 177] width 198 height 22
click at [354, 192] on input "Người nhận" at bounding box center [404, 199] width 166 height 16
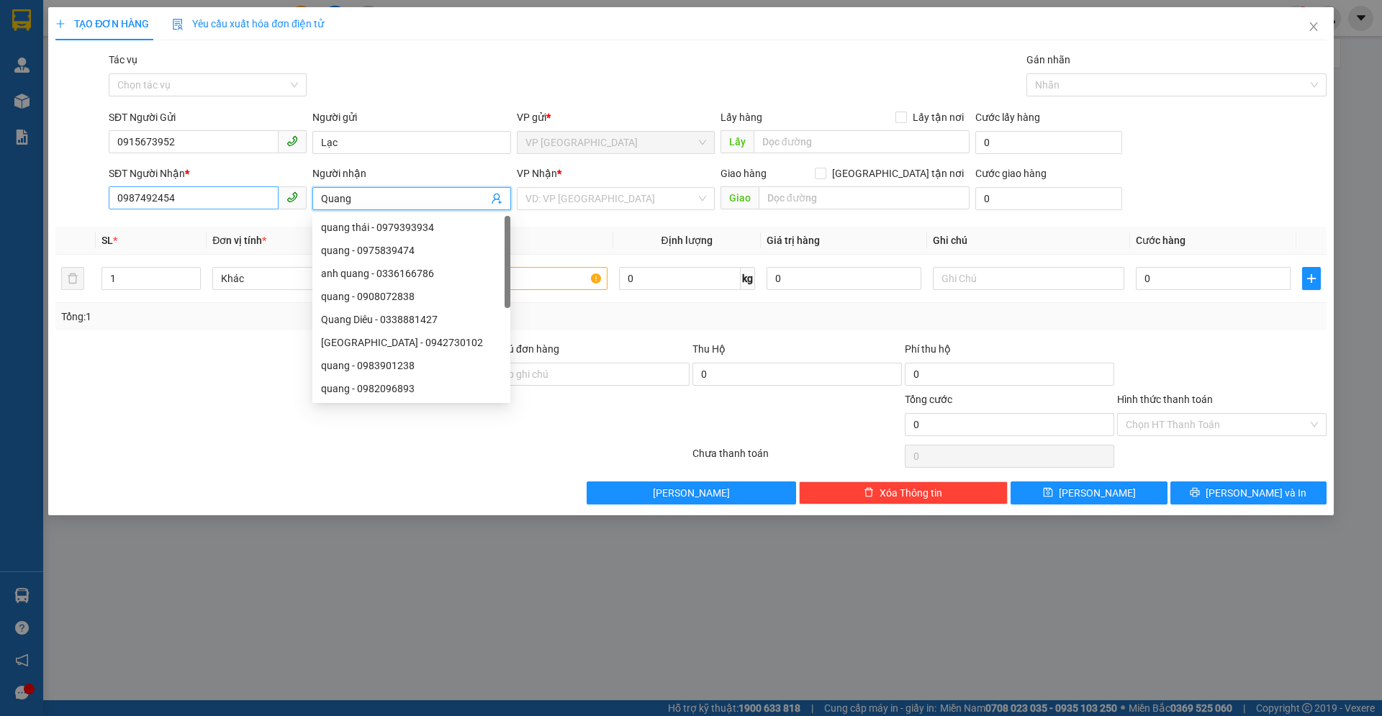
type input "Quang"
click at [229, 190] on input "0987492454" at bounding box center [194, 197] width 170 height 23
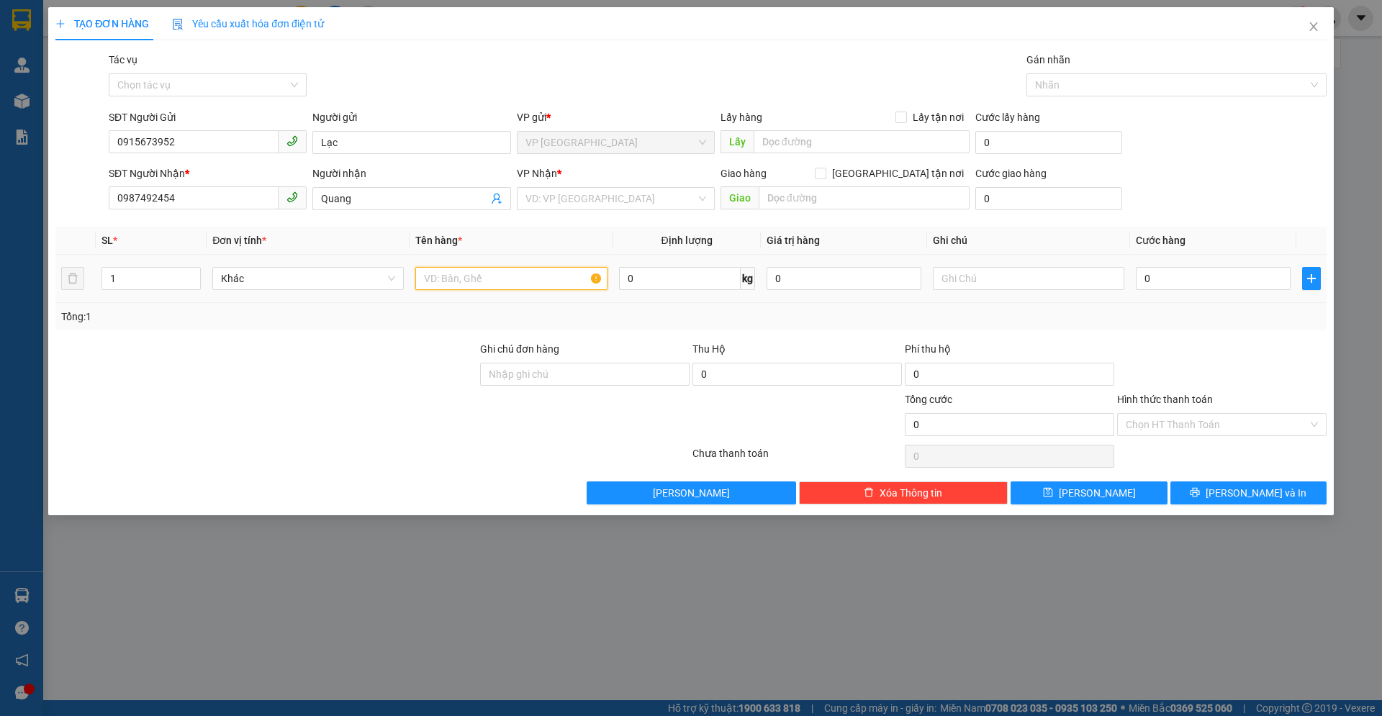
click at [498, 287] on input "text" at bounding box center [511, 278] width 192 height 23
type input "t- thuỷ tinh"
click at [685, 271] on input "0" at bounding box center [680, 278] width 122 height 23
type input "4.7"
click at [1158, 276] on input "0" at bounding box center [1213, 278] width 155 height 23
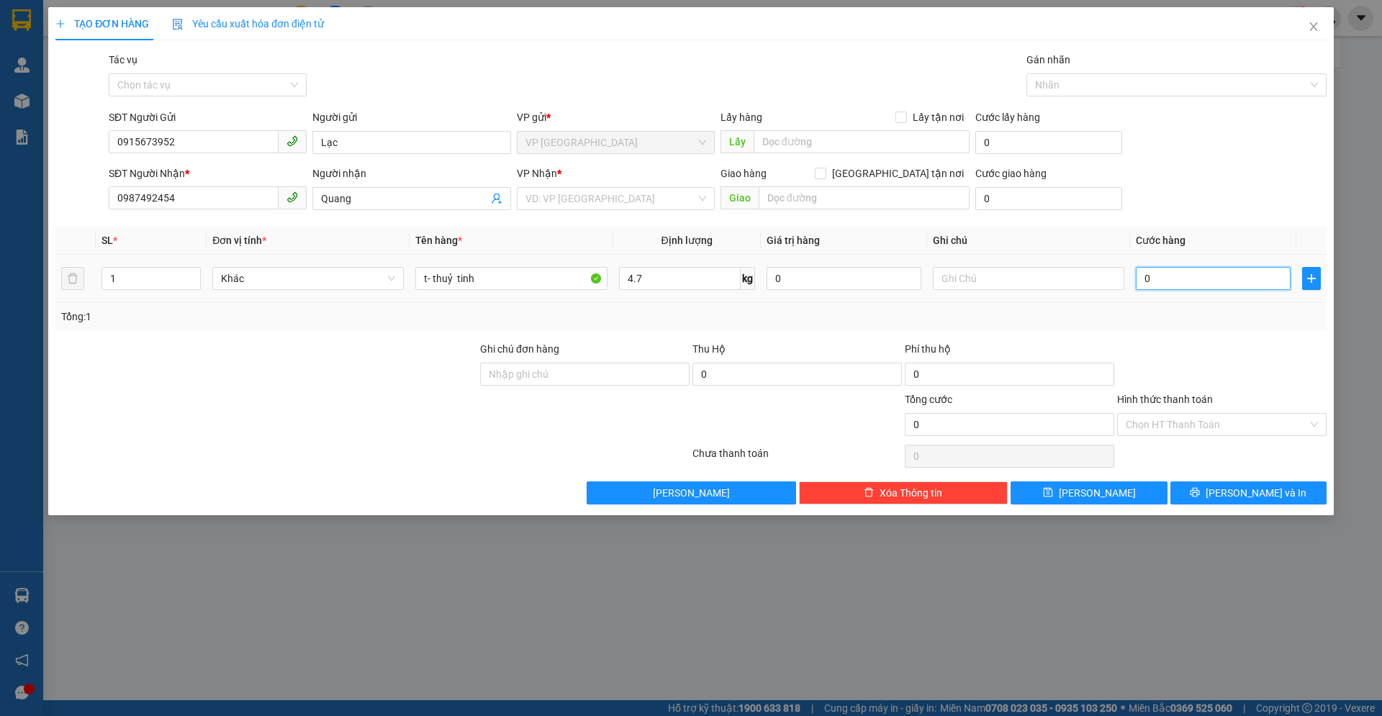
type input "5"
type input "50"
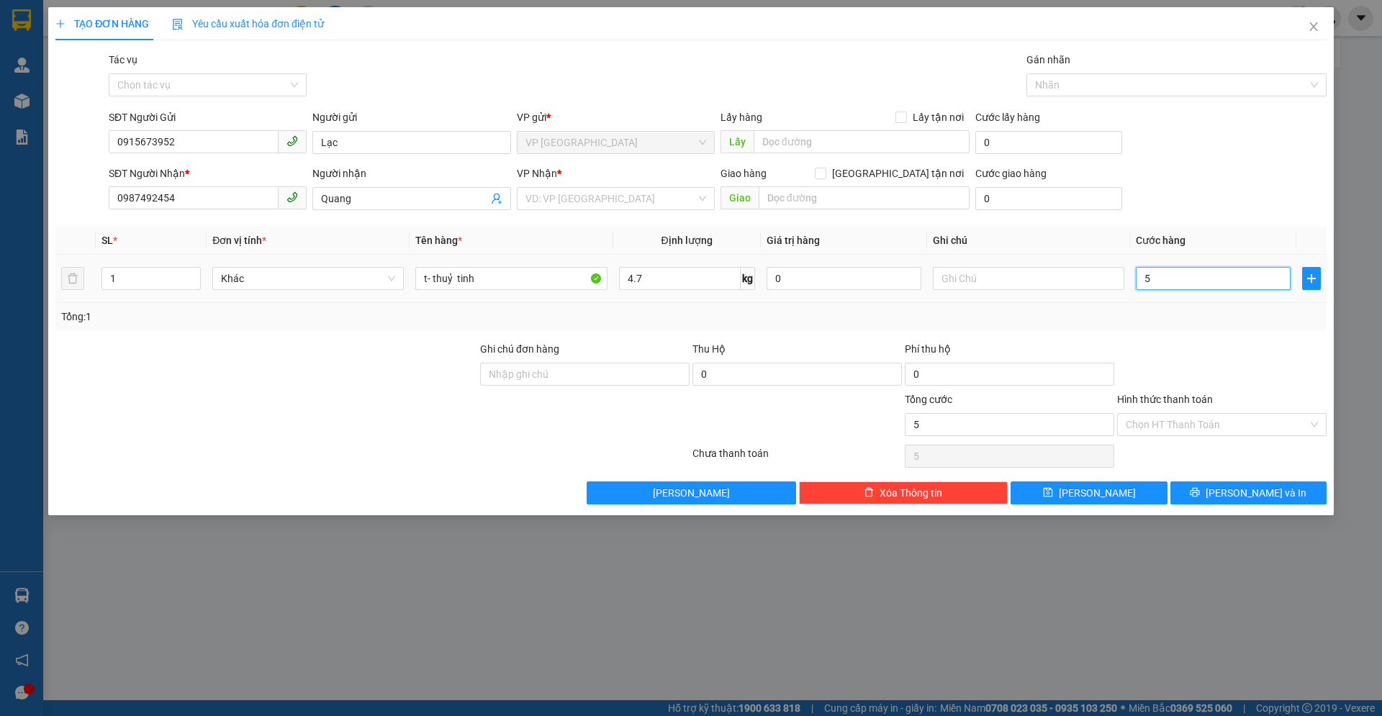
type input "50"
type input "50.000"
click at [1142, 403] on label "Hình thức thanh toán" at bounding box center [1165, 400] width 96 height 12
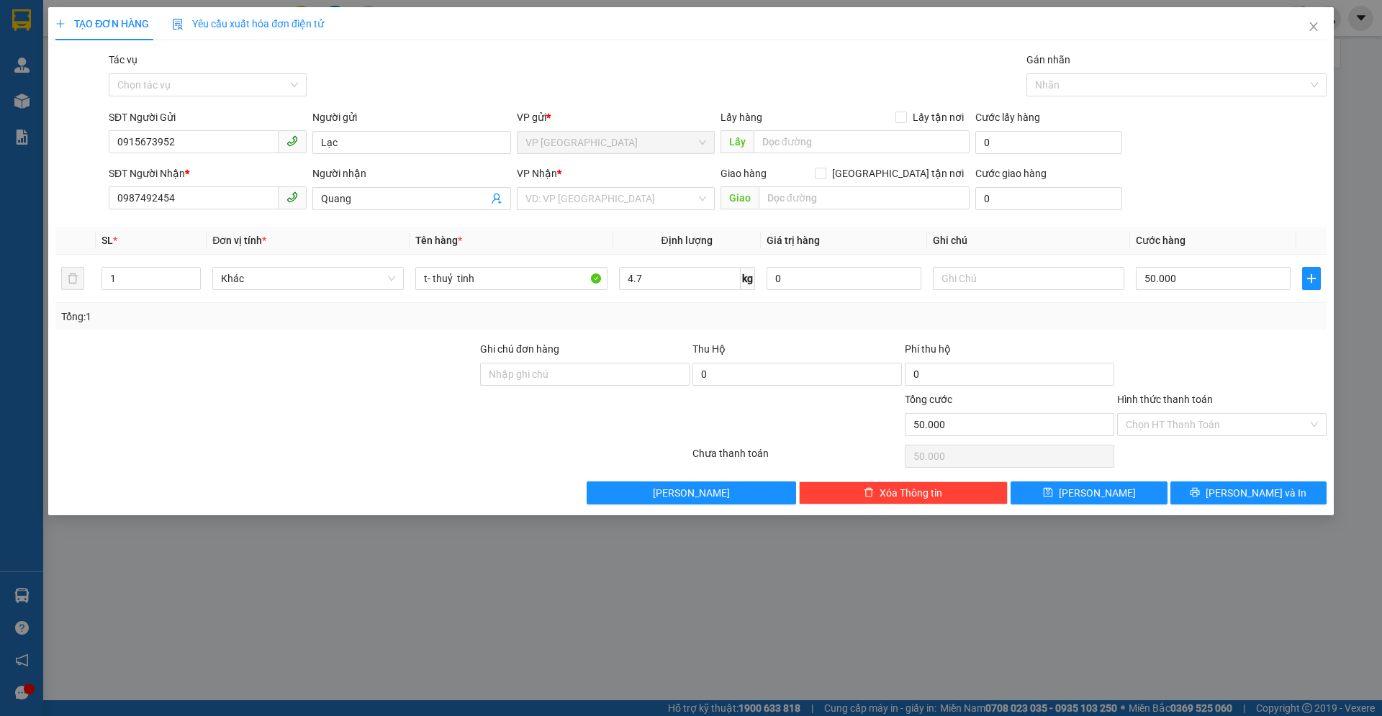
click at [1142, 414] on input "Hình thức thanh toán" at bounding box center [1217, 425] width 182 height 22
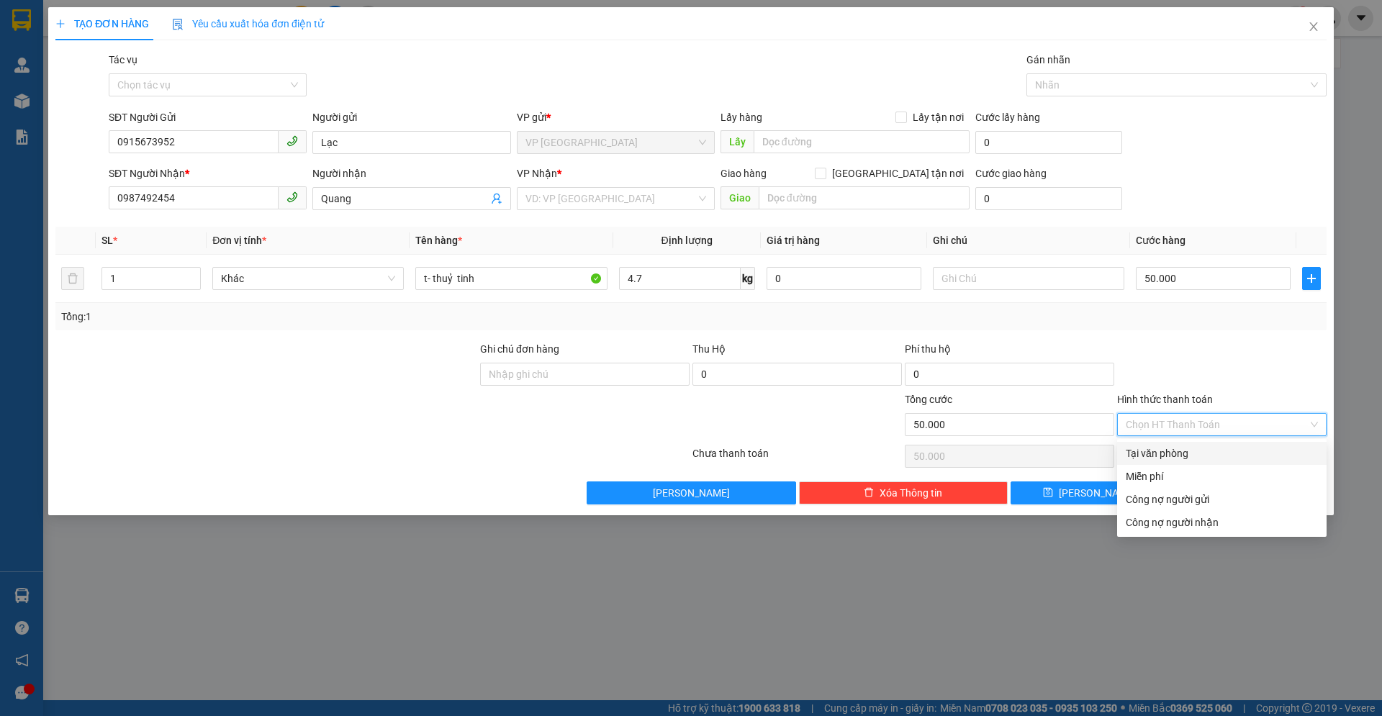
click at [1212, 423] on input "Hình thức thanh toán" at bounding box center [1217, 425] width 182 height 22
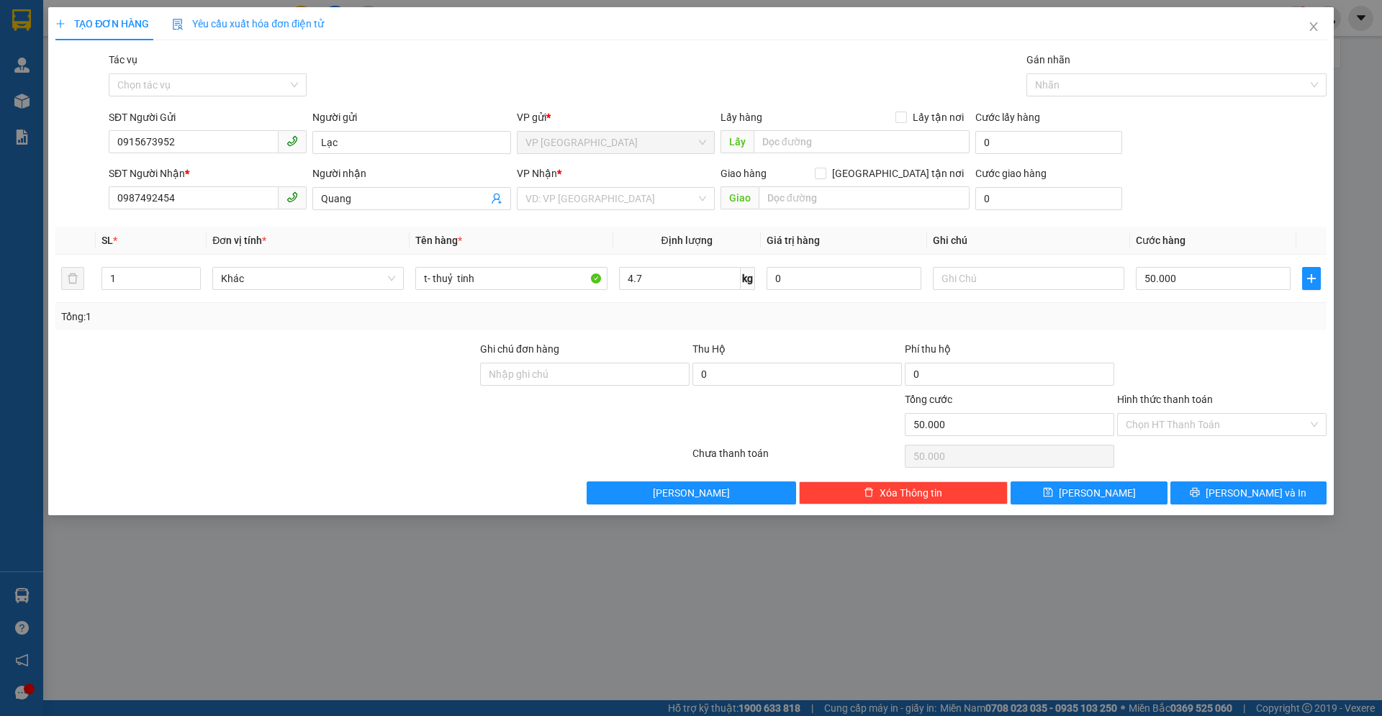
click at [1214, 384] on div at bounding box center [1222, 366] width 212 height 50
click at [1213, 477] on div "Transit Pickup Surcharge Ids Transit Deliver Surcharge Ids Transit Deliver Surc…" at bounding box center [690, 278] width 1271 height 453
click at [1200, 495] on icon "printer" at bounding box center [1195, 492] width 10 height 10
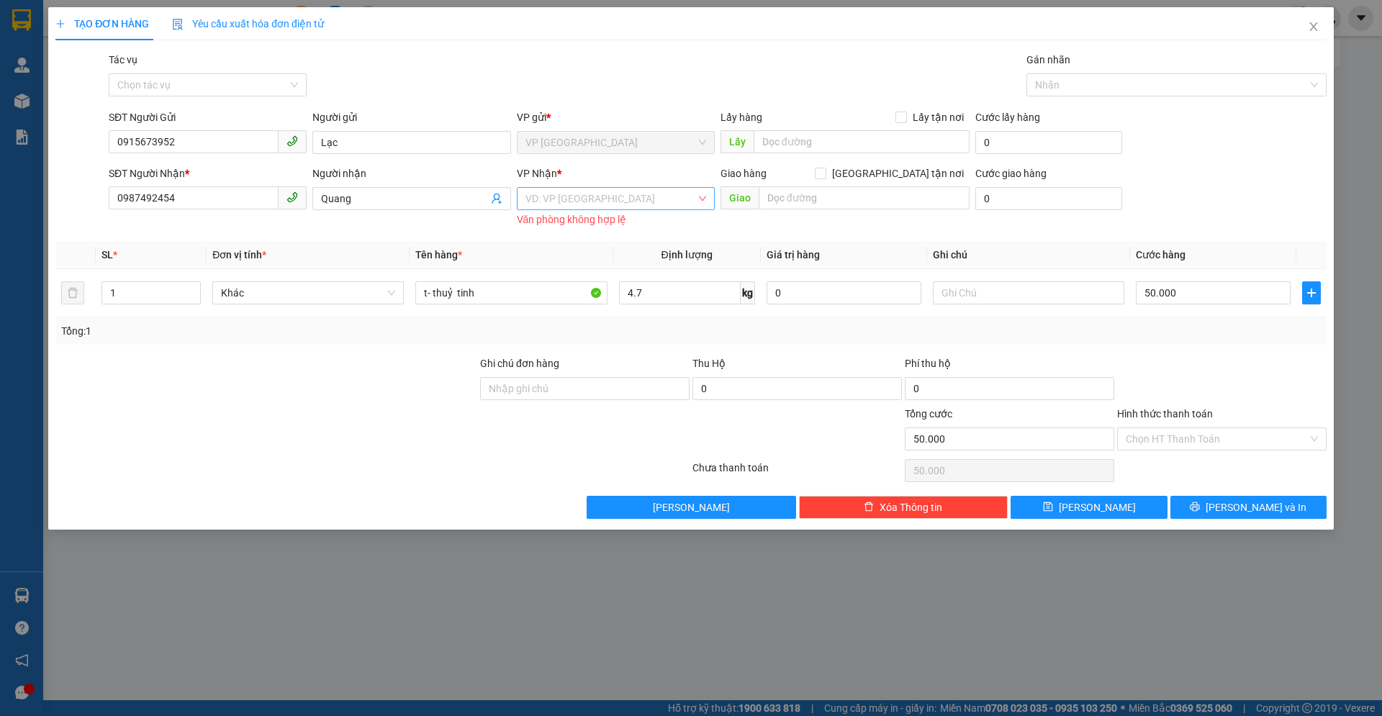
drag, startPoint x: 539, startPoint y: 172, endPoint x: 540, endPoint y: 190, distance: 18.1
click at [539, 174] on span "VP Nhận" at bounding box center [537, 174] width 40 height 12
drag, startPoint x: 541, startPoint y: 197, endPoint x: 550, endPoint y: 210, distance: 15.0
click at [541, 198] on input "search" at bounding box center [611, 199] width 171 height 22
click at [557, 223] on div "LaGi" at bounding box center [616, 228] width 181 height 16
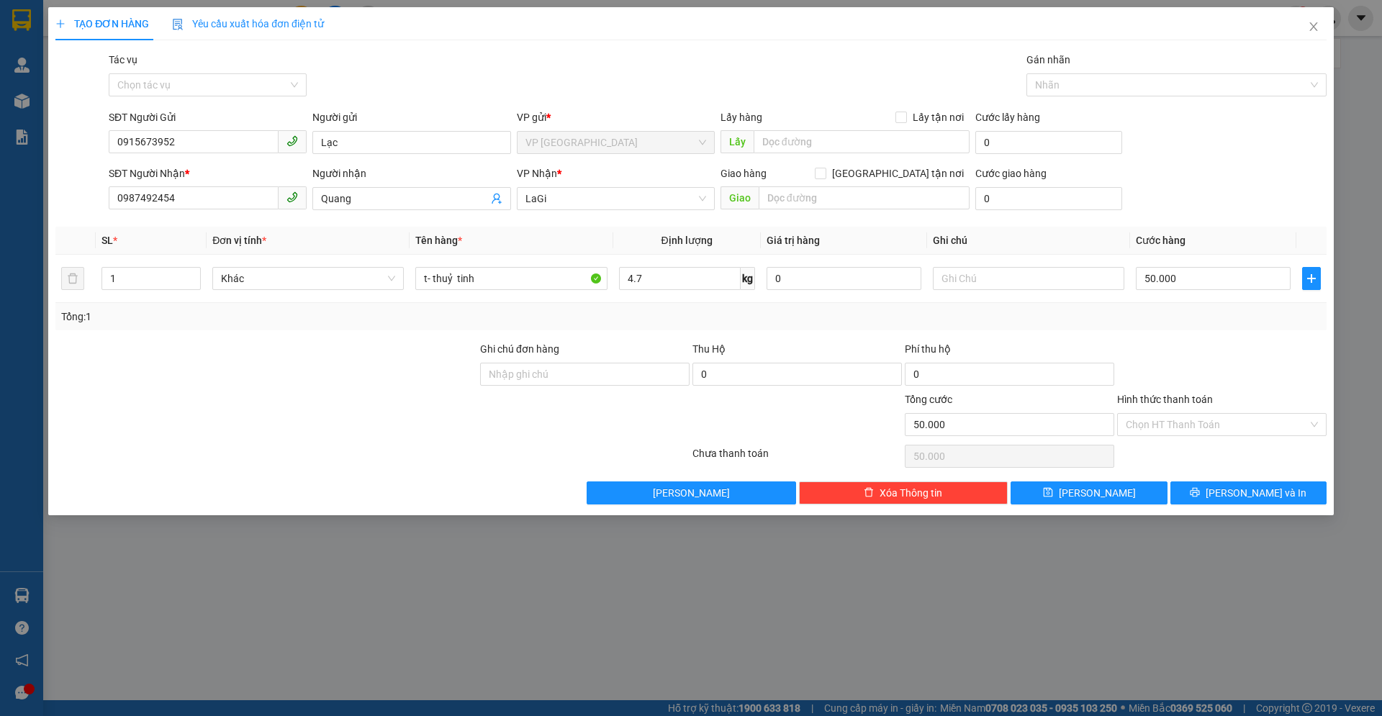
click at [1222, 506] on div "TẠO ĐƠN HÀNG Yêu cầu xuất hóa đơn điện tử Transit Pickup Surcharge Ids Transit …" at bounding box center [691, 261] width 1286 height 508
click at [1200, 495] on icon "printer" at bounding box center [1195, 492] width 10 height 10
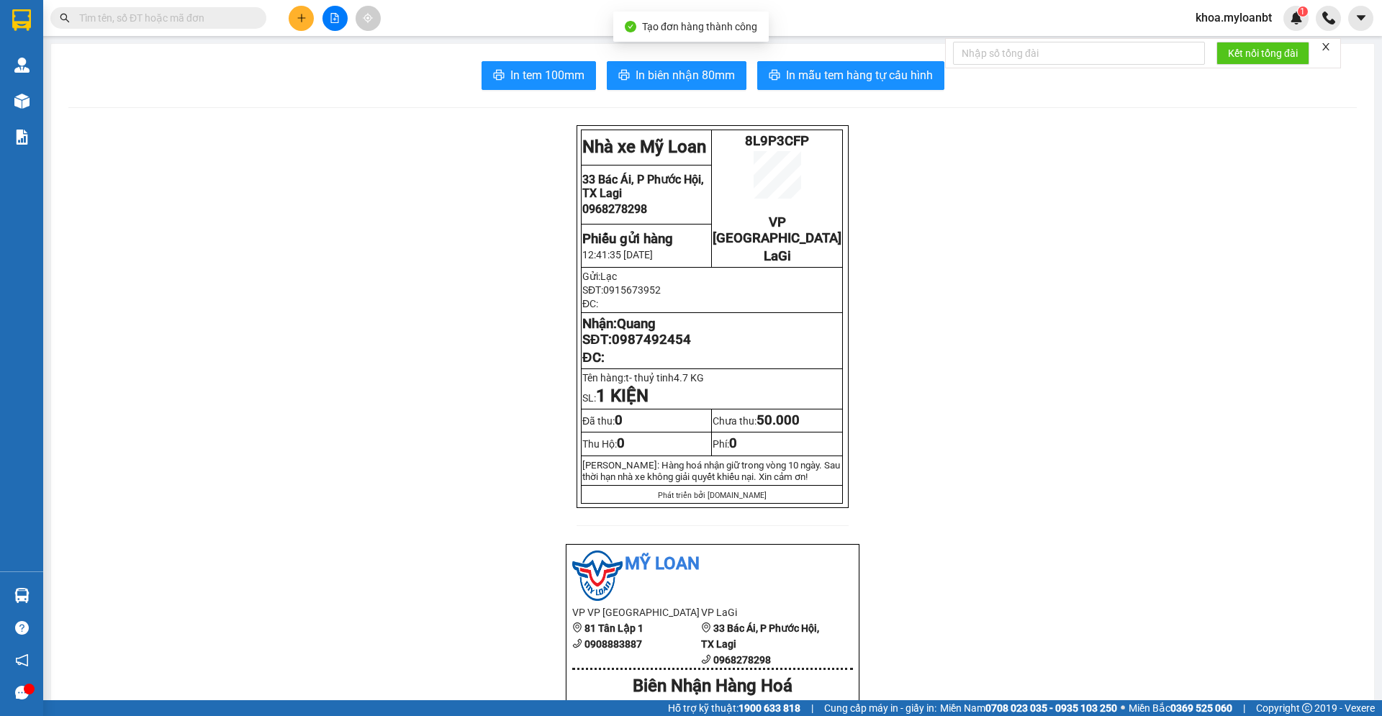
click at [713, 84] on span "In biên nhận 80mm" at bounding box center [685, 75] width 99 height 18
click at [767, 89] on button "In mẫu tem hàng tự cấu hình" at bounding box center [850, 75] width 187 height 29
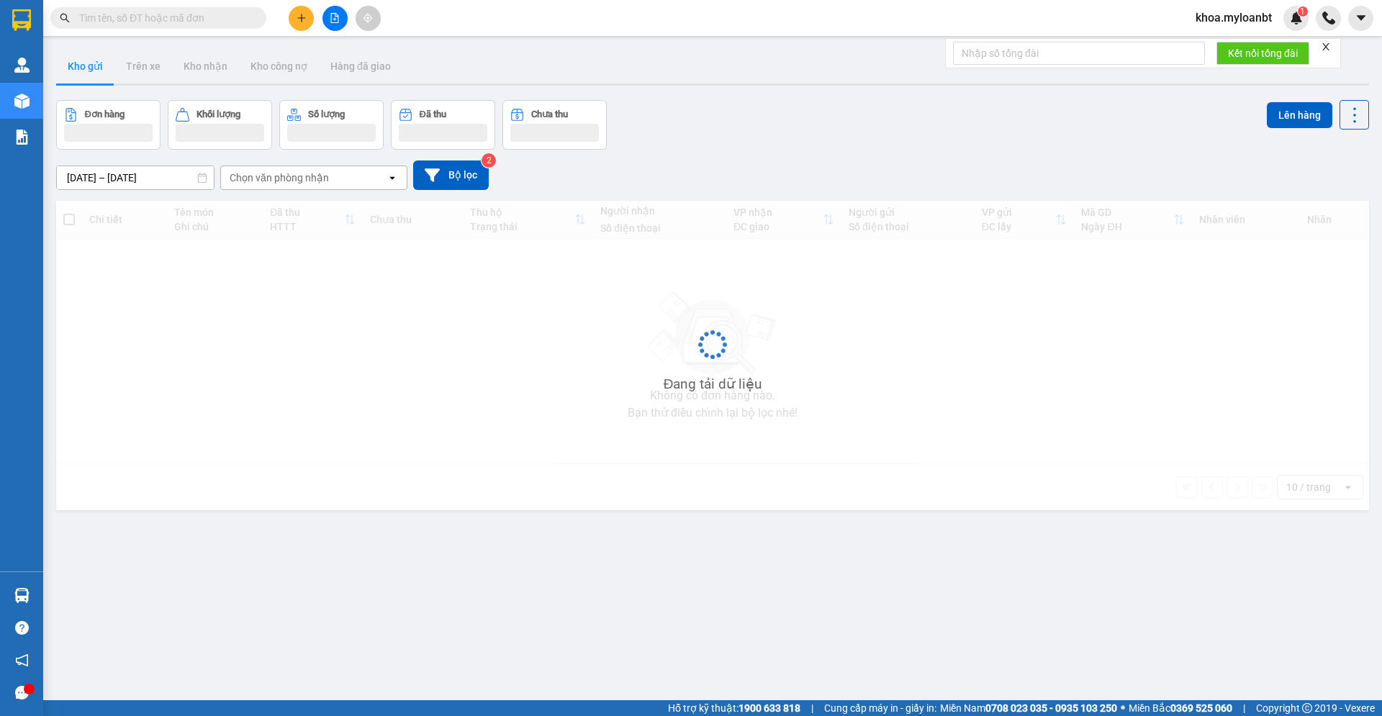
click at [236, 17] on input "text" at bounding box center [164, 18] width 170 height 16
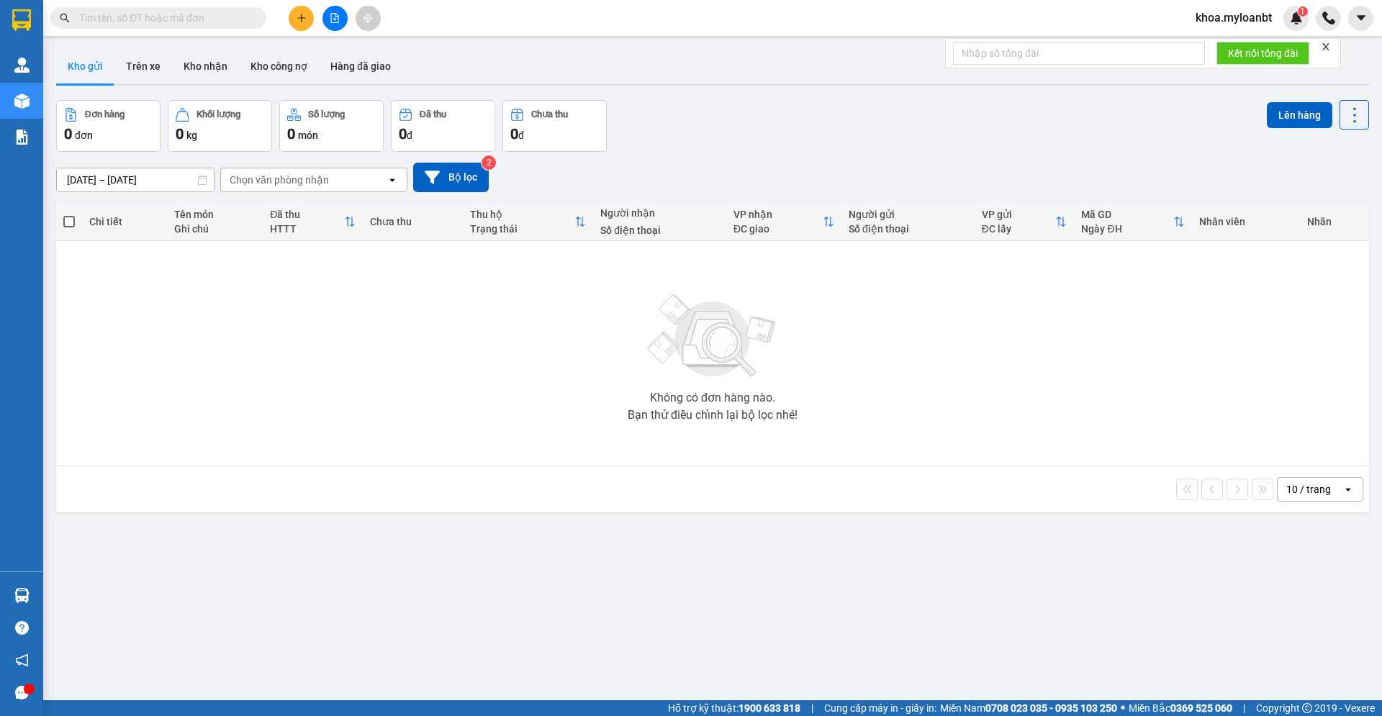
paste input "0903656942"
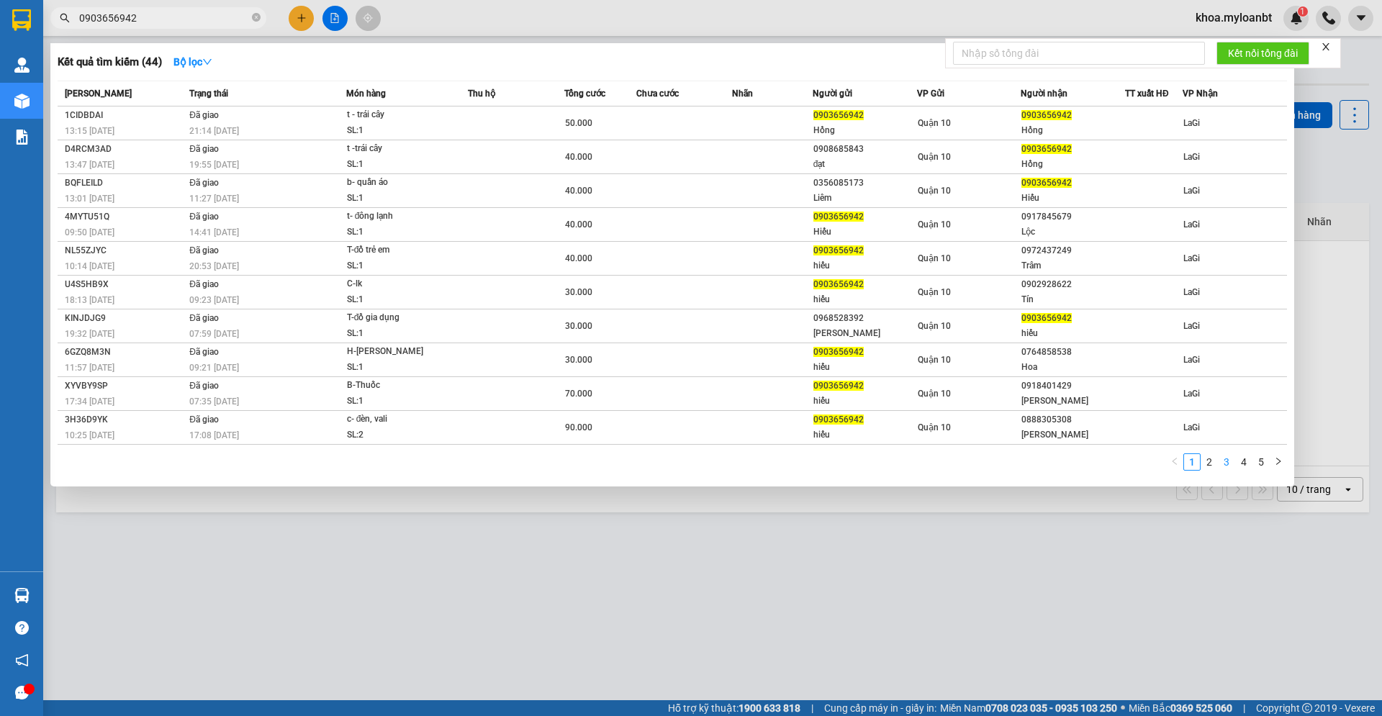
type input "0903656942"
click at [1220, 464] on link "3" at bounding box center [1227, 462] width 16 height 16
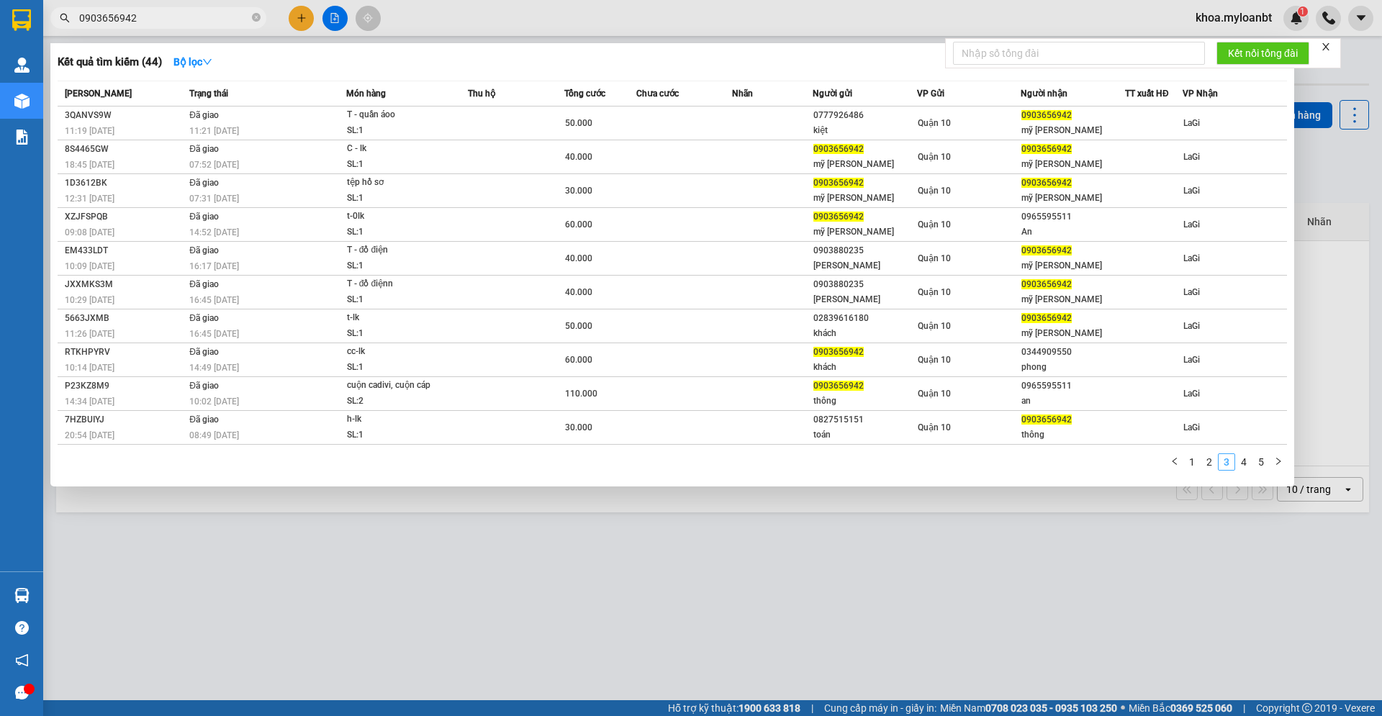
click at [1228, 462] on link "3" at bounding box center [1227, 462] width 16 height 16
click at [1241, 461] on link "4" at bounding box center [1244, 462] width 16 height 16
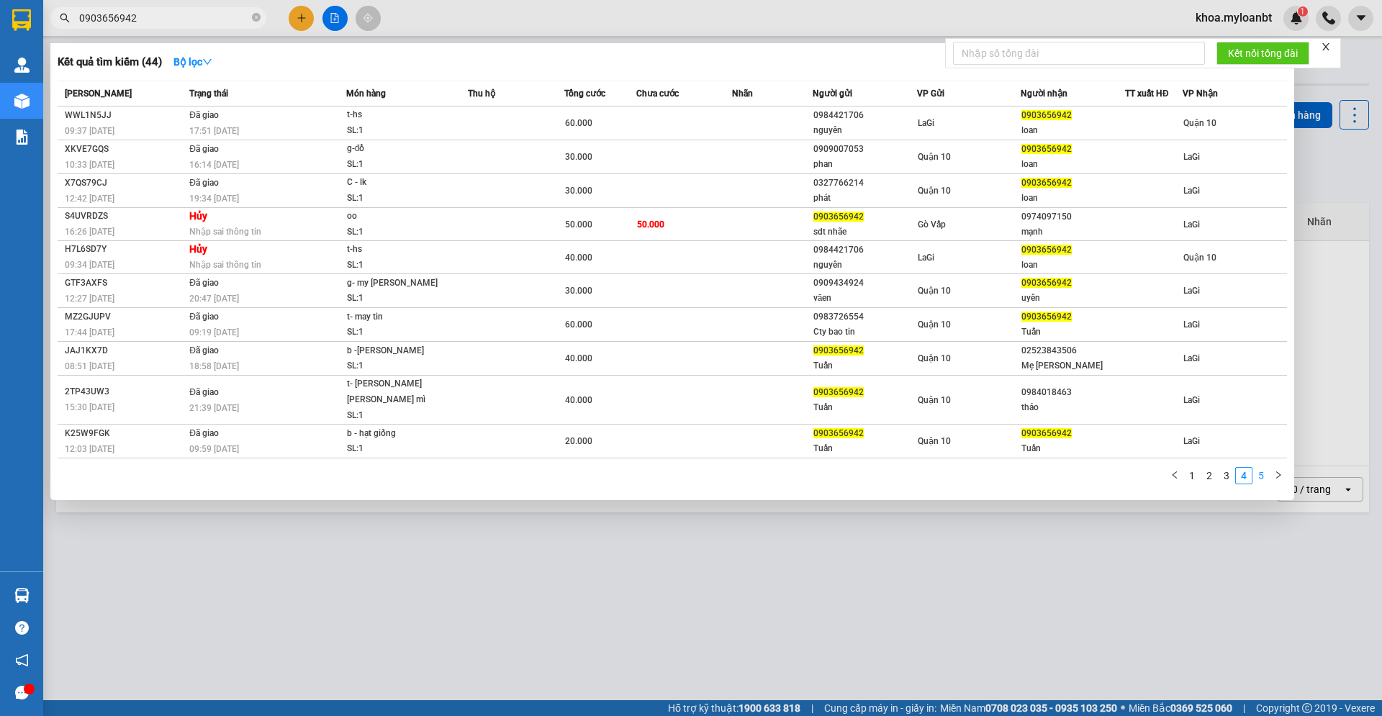
click at [1253, 468] on link "5" at bounding box center [1261, 476] width 16 height 16
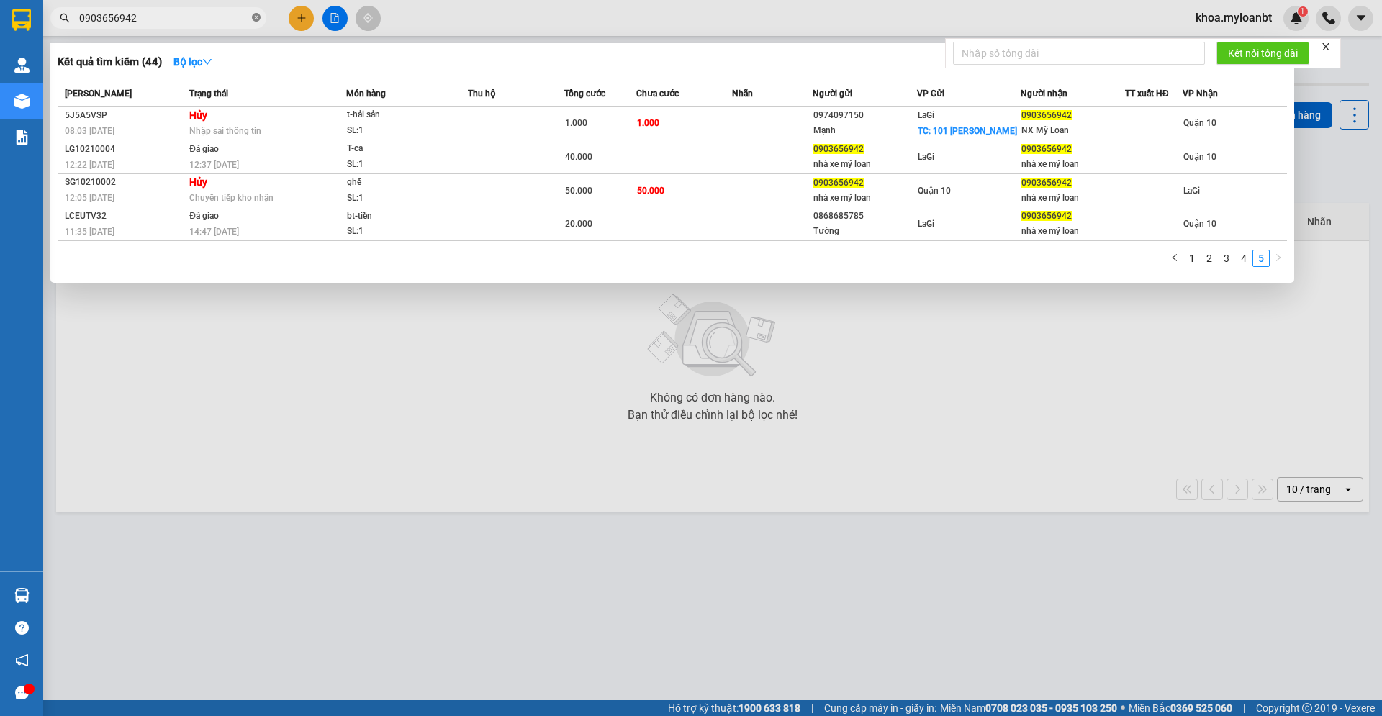
click at [258, 17] on icon "close-circle" at bounding box center [256, 17] width 9 height 9
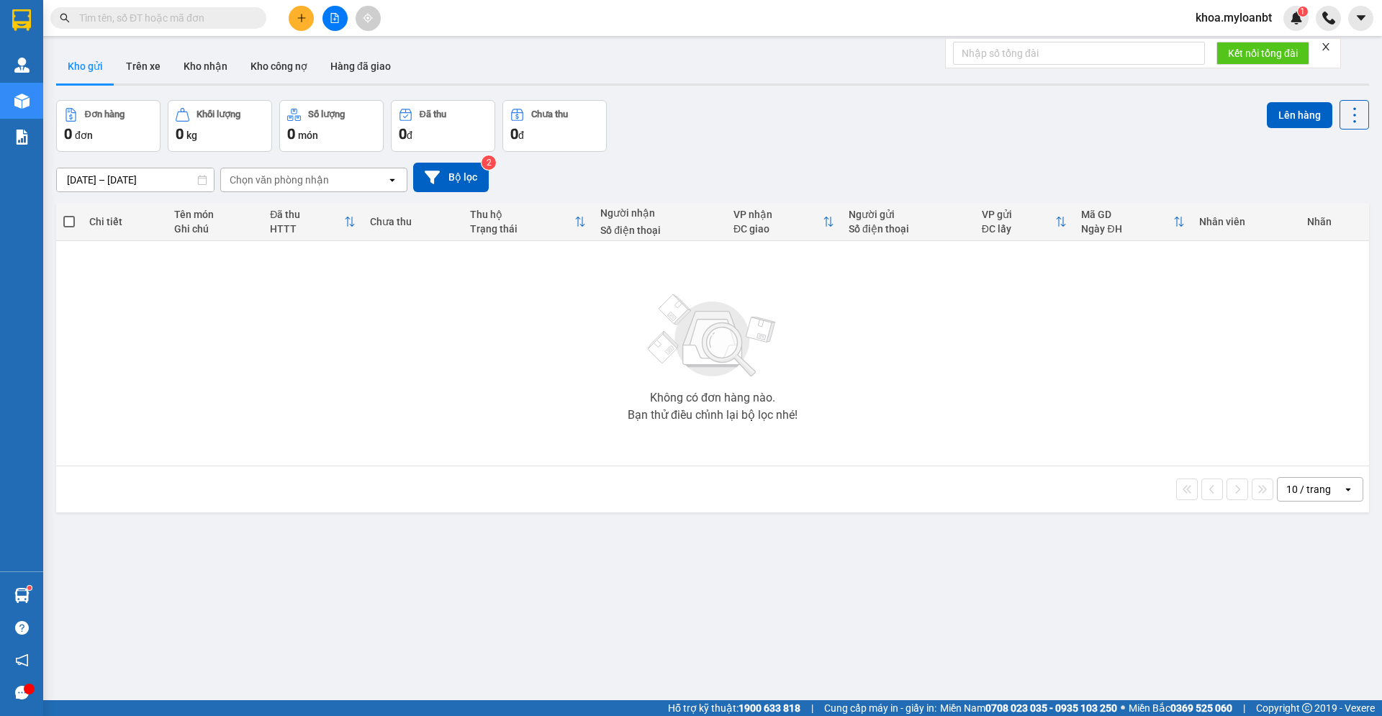
click at [214, 12] on input "text" at bounding box center [164, 18] width 170 height 16
paste input "0987492454"
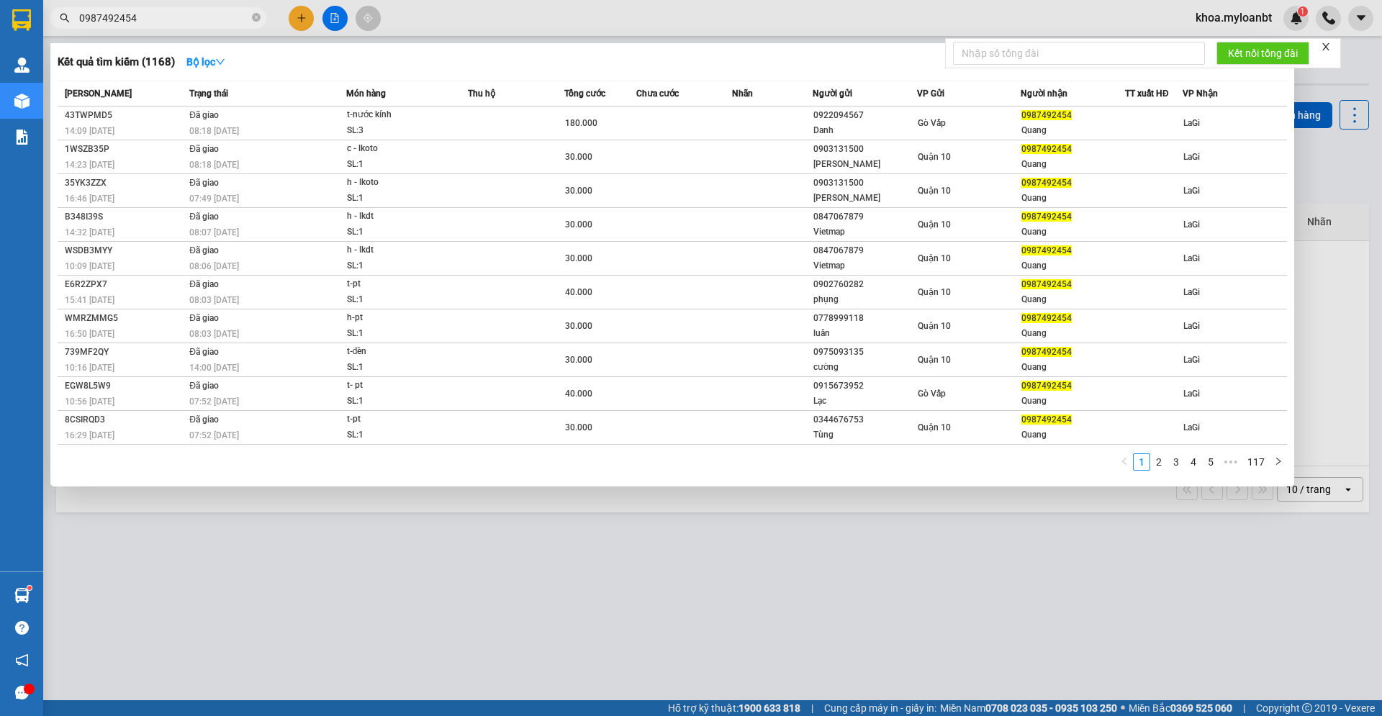
type input "0987492454"
